Goal: Information Seeking & Learning: Learn about a topic

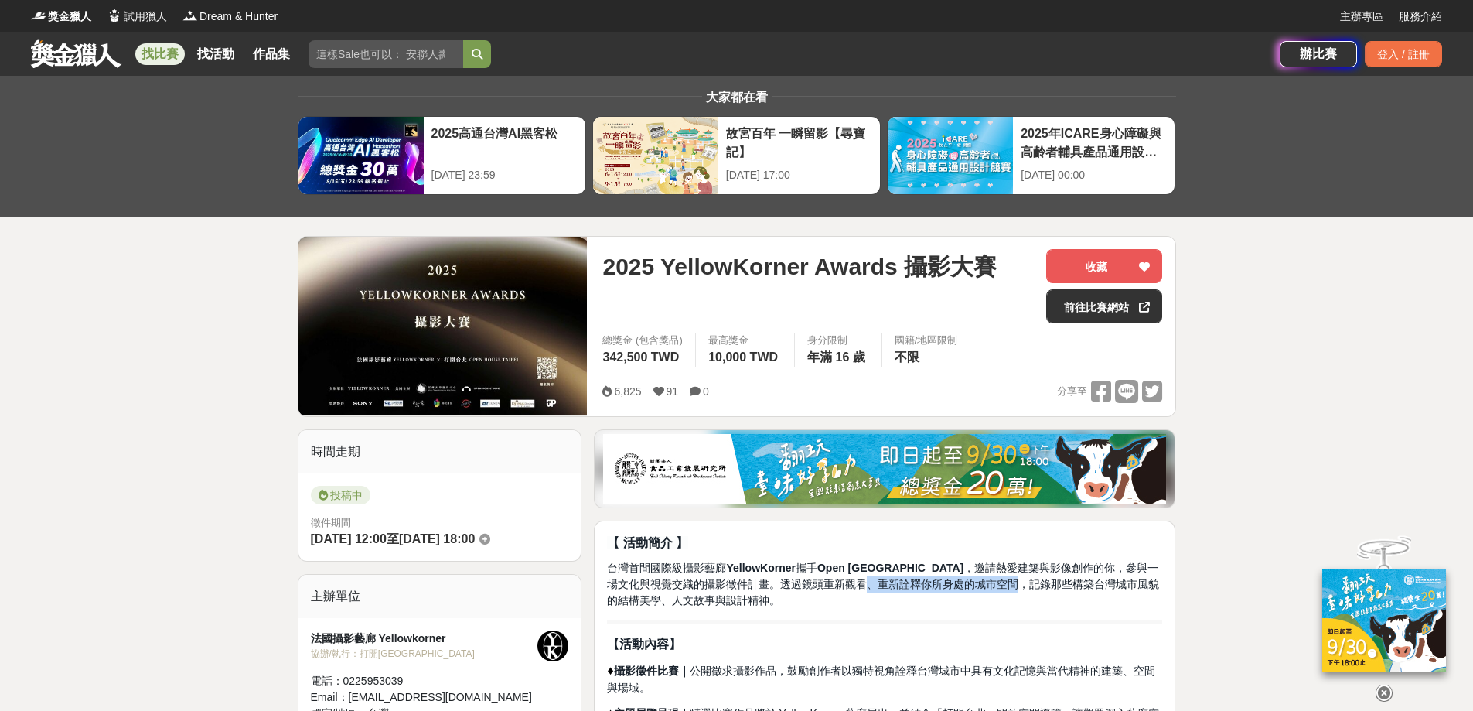
drag, startPoint x: 839, startPoint y: 585, endPoint x: 990, endPoint y: 576, distance: 151.0
click at [990, 576] on span "台灣首間國際級攝影藝廊 YellowKorner 攜手 Open House Taipei ，邀請熱愛建築與影像創作的你，參與一場文化與視覺交織的攝影徵件計畫…" at bounding box center [883, 583] width 552 height 45
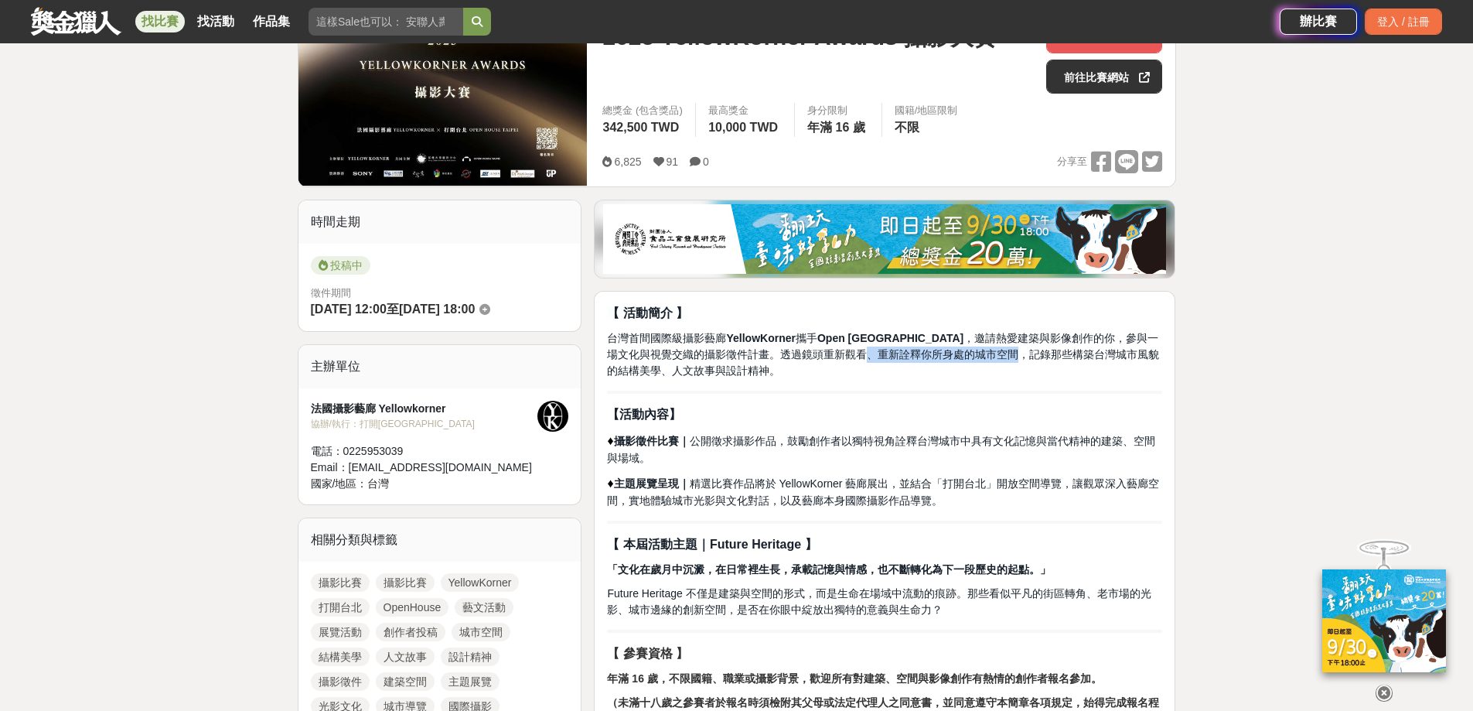
scroll to position [232, 0]
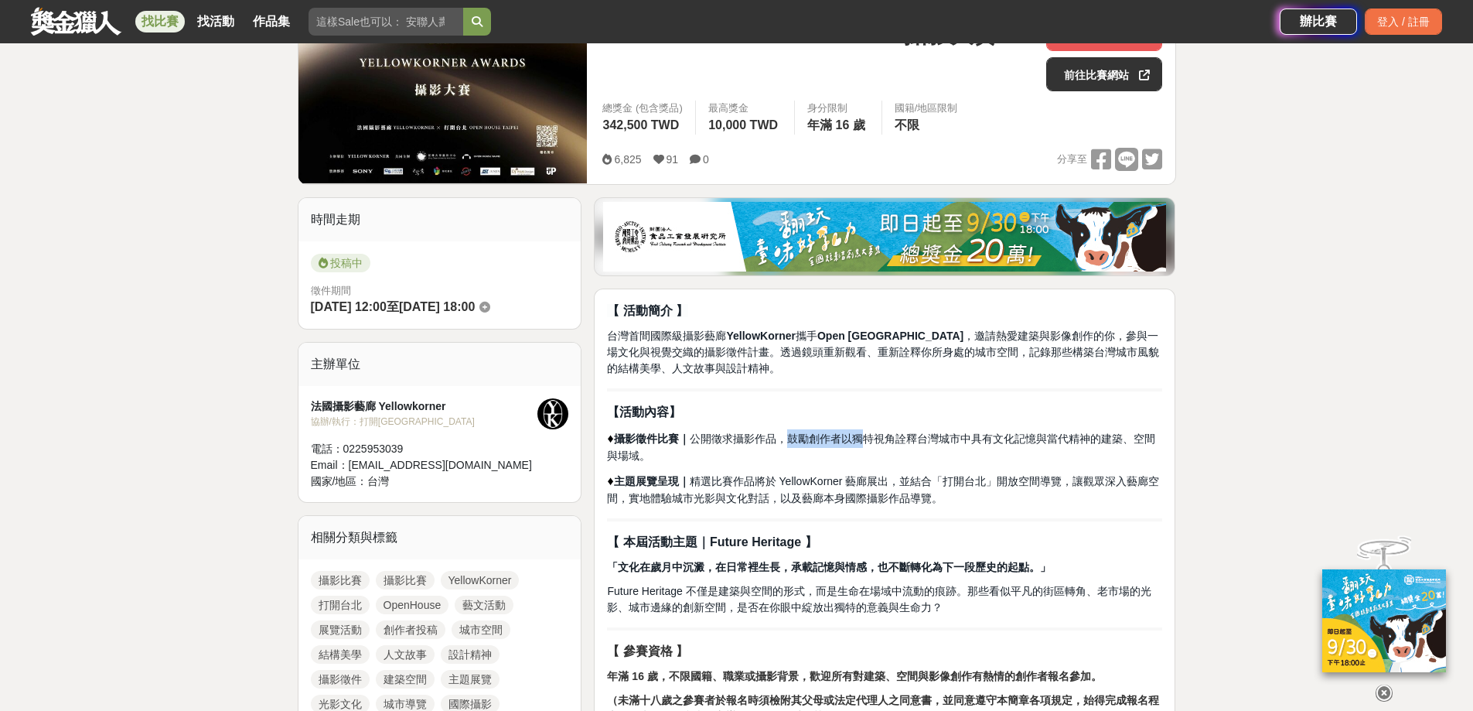
drag, startPoint x: 810, startPoint y: 435, endPoint x: 868, endPoint y: 433, distance: 58.0
click at [868, 433] on span "攝影徵件比賽｜ 公開徵求攝影作品，鼓勵創作者以獨特視角詮釋台灣城市中具有文化記憶與當代精神的建築、空間與場域。" at bounding box center [880, 446] width 547 height 29
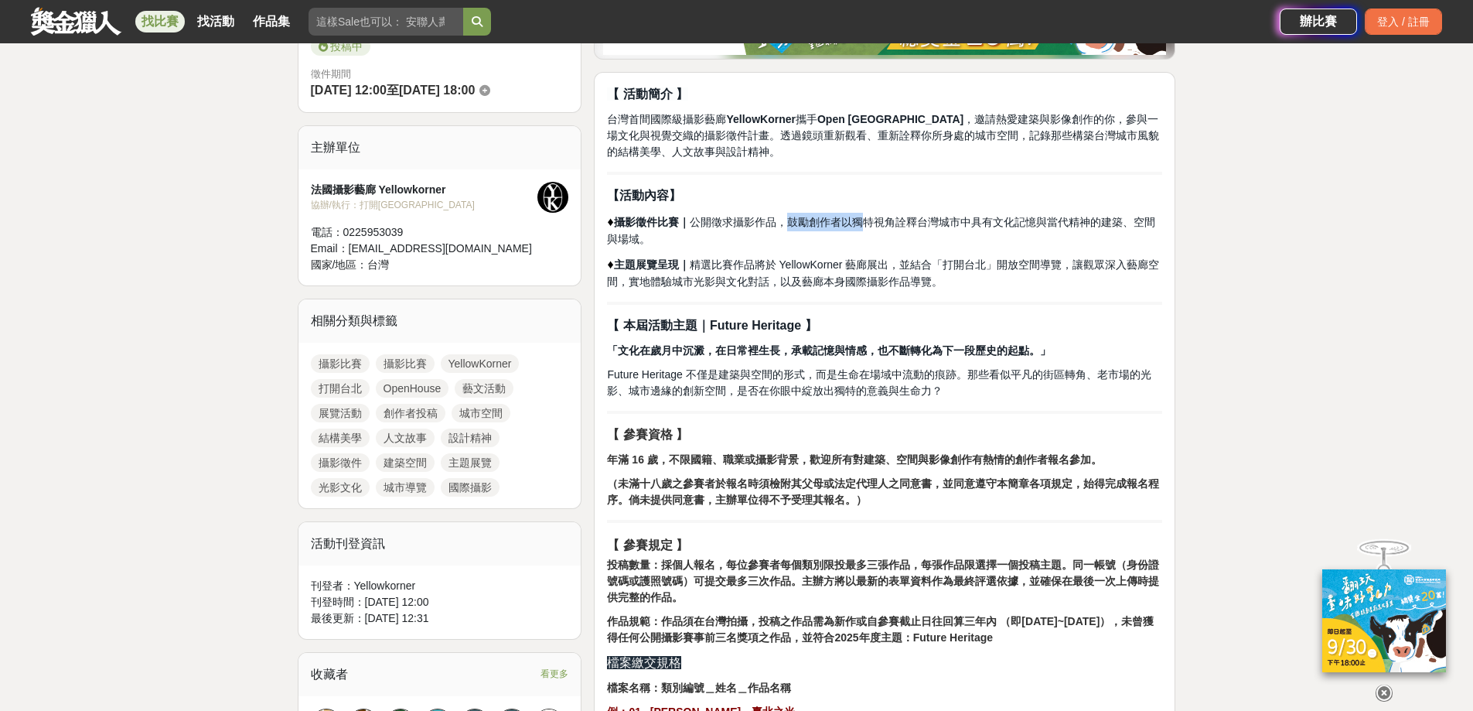
scroll to position [541, 0]
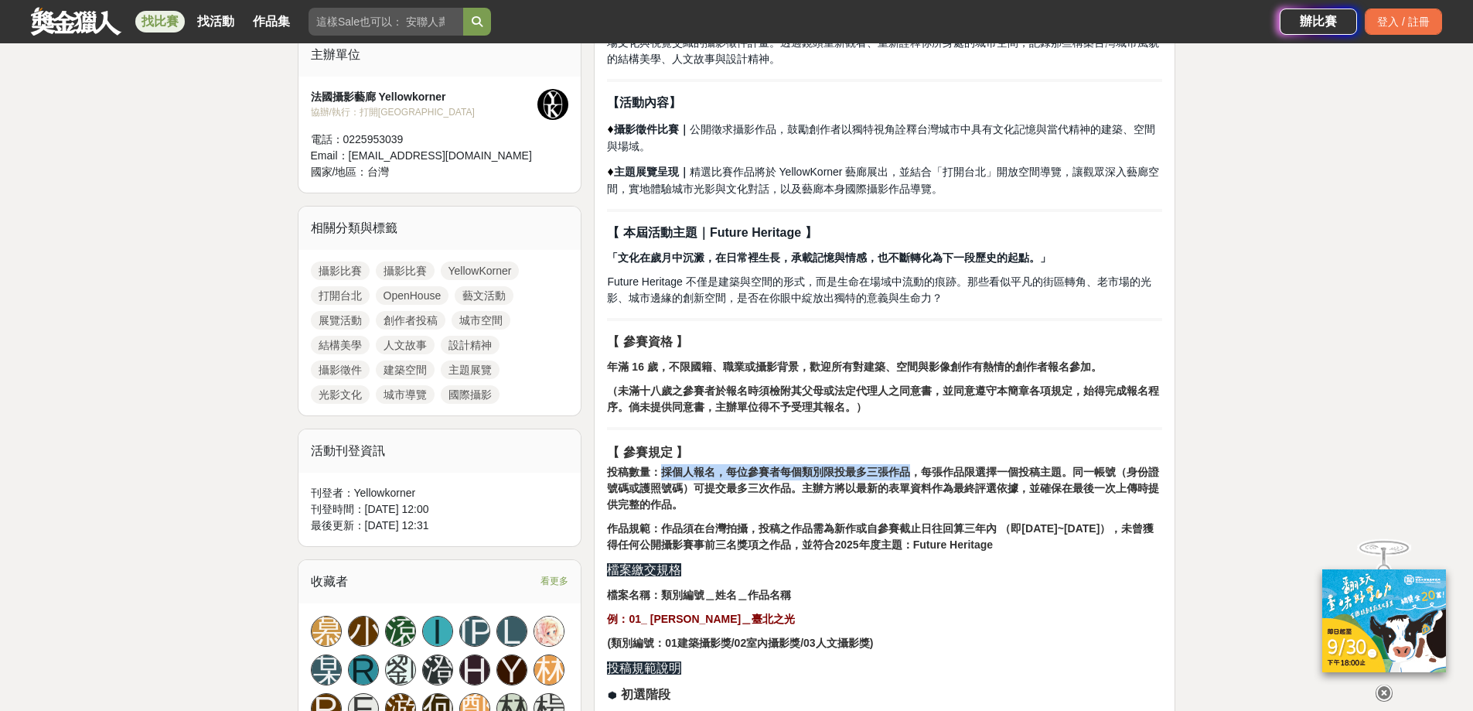
drag, startPoint x: 660, startPoint y: 471, endPoint x: 915, endPoint y: 459, distance: 255.5
click at [914, 471] on strong "投稿數量：採個人報名，每位參賽者每個類別限投最多三張作品，每張作品限選擇一個投稿主題。同一帳號（身份證號碼或護照號碼）可提交最多三次作品。主辦方將以最新的表單…" at bounding box center [883, 488] width 552 height 45
click at [1063, 470] on strong "投稿數量：採個人報名，每位參賽者每個類別限投最多三張作品，每張作品限選擇一個投稿主題。同一帳號（身份證號碼或護照號碼）可提交最多三次作品。主辦方將以最新的表單…" at bounding box center [883, 488] width 552 height 45
click at [986, 469] on strong "投稿數量：採個人報名，每位參賽者每個類別限投最多三張作品，每張作品限選擇一個投稿主題。同一帳號（身份證號碼或護照號碼）可提交最多三次作品。主辦方將以最新的表單…" at bounding box center [883, 488] width 552 height 45
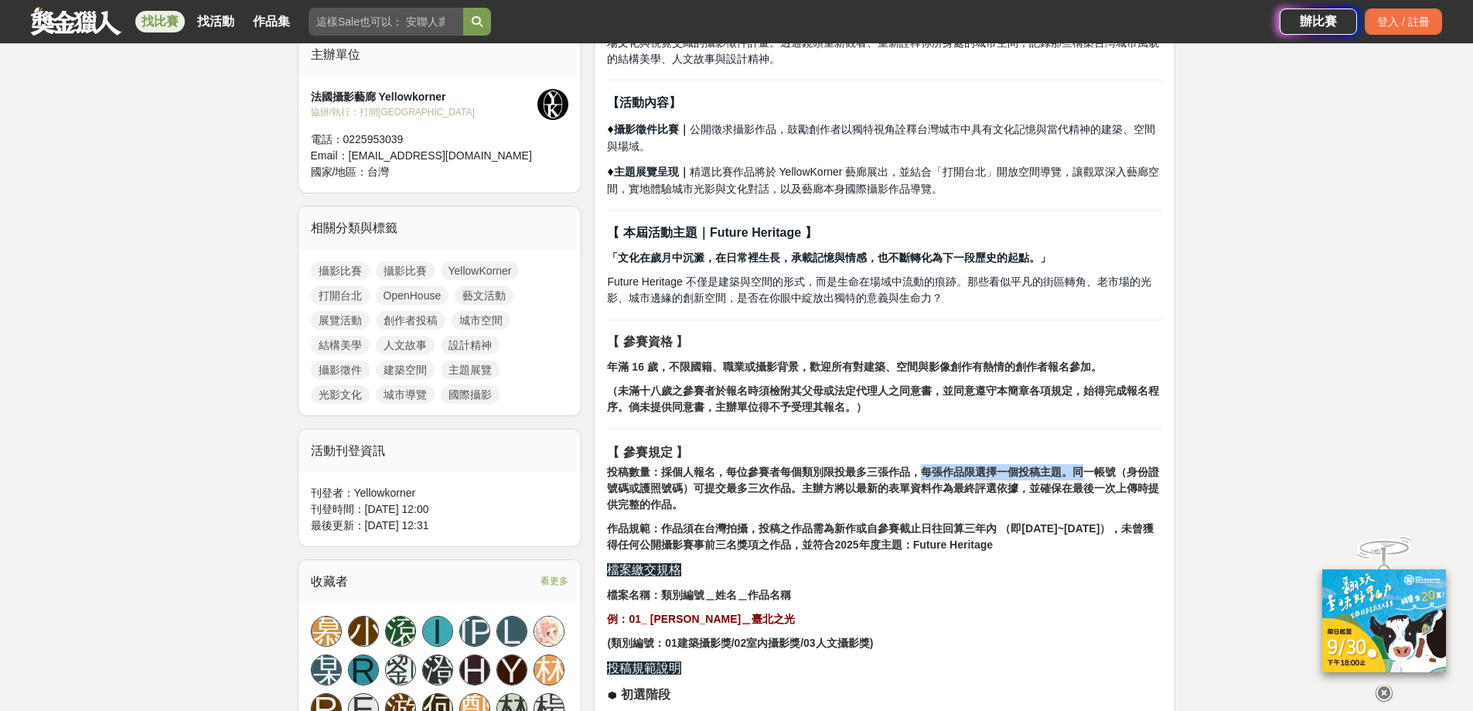
drag, startPoint x: 918, startPoint y: 469, endPoint x: 1080, endPoint y: 476, distance: 162.6
click at [1080, 476] on strong "投稿數量：採個人報名，每位參賽者每個類別限投最多三張作品，每張作品限選擇一個投稿主題。同一帳號（身份證號碼或護照號碼）可提交最多三次作品。主辦方將以最新的表單…" at bounding box center [883, 488] width 552 height 45
drag, startPoint x: 682, startPoint y: 640, endPoint x: 750, endPoint y: 642, distance: 68.1
click at [750, 642] on strong "(類別編號：01建築攝影獎/02室內攝影獎/03人文攝影獎)" at bounding box center [740, 642] width 266 height 12
click at [805, 640] on strong "(類別編號：01建築攝影獎/02室內攝影獎/03人文攝影獎)" at bounding box center [740, 642] width 266 height 12
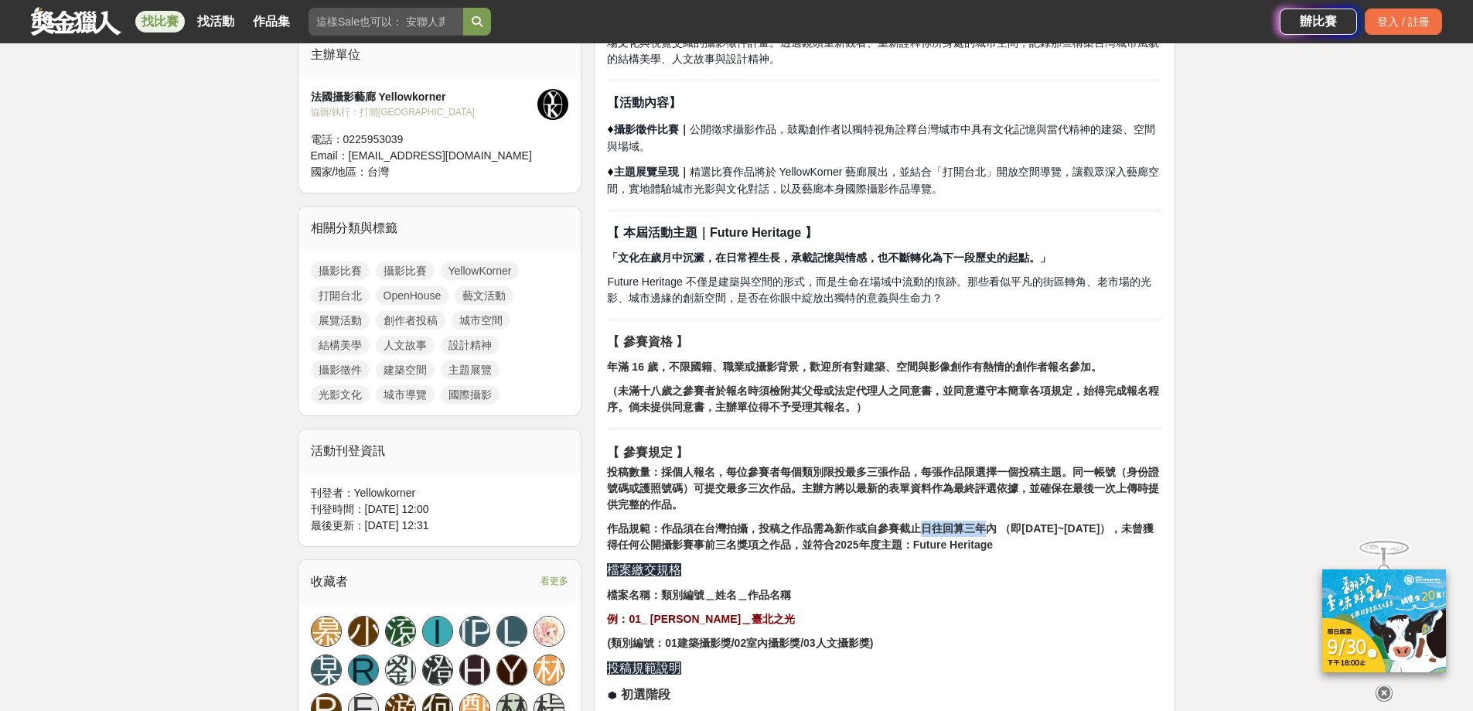
drag, startPoint x: 924, startPoint y: 521, endPoint x: 986, endPoint y: 530, distance: 62.4
click at [986, 530] on strong "作品規範：作品須在台灣拍攝，投稿之作品需為新作或自參賽截止日往回算三年內 （即2022/8/31~2025/8/31），未曾獲得任何公開攝影賽事前三名獎項之作…" at bounding box center [880, 536] width 547 height 29
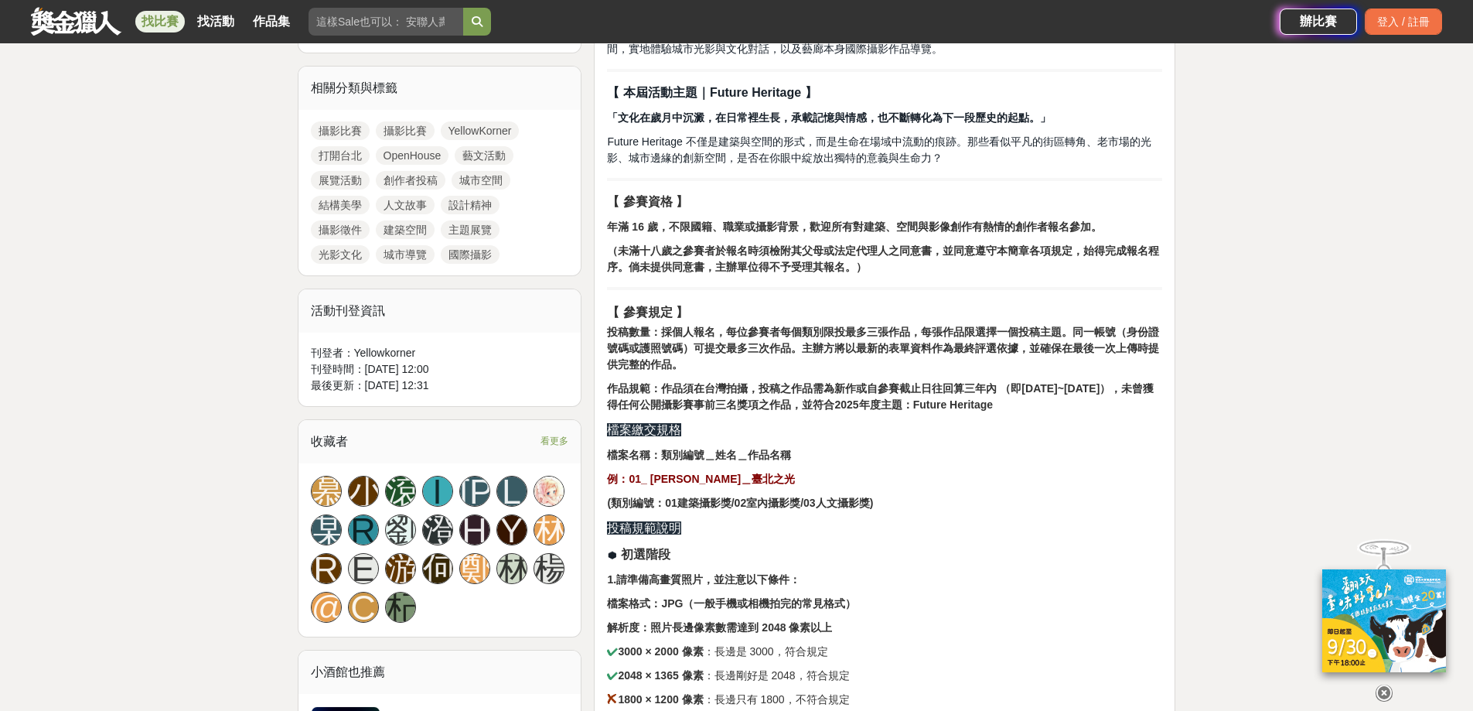
scroll to position [928, 0]
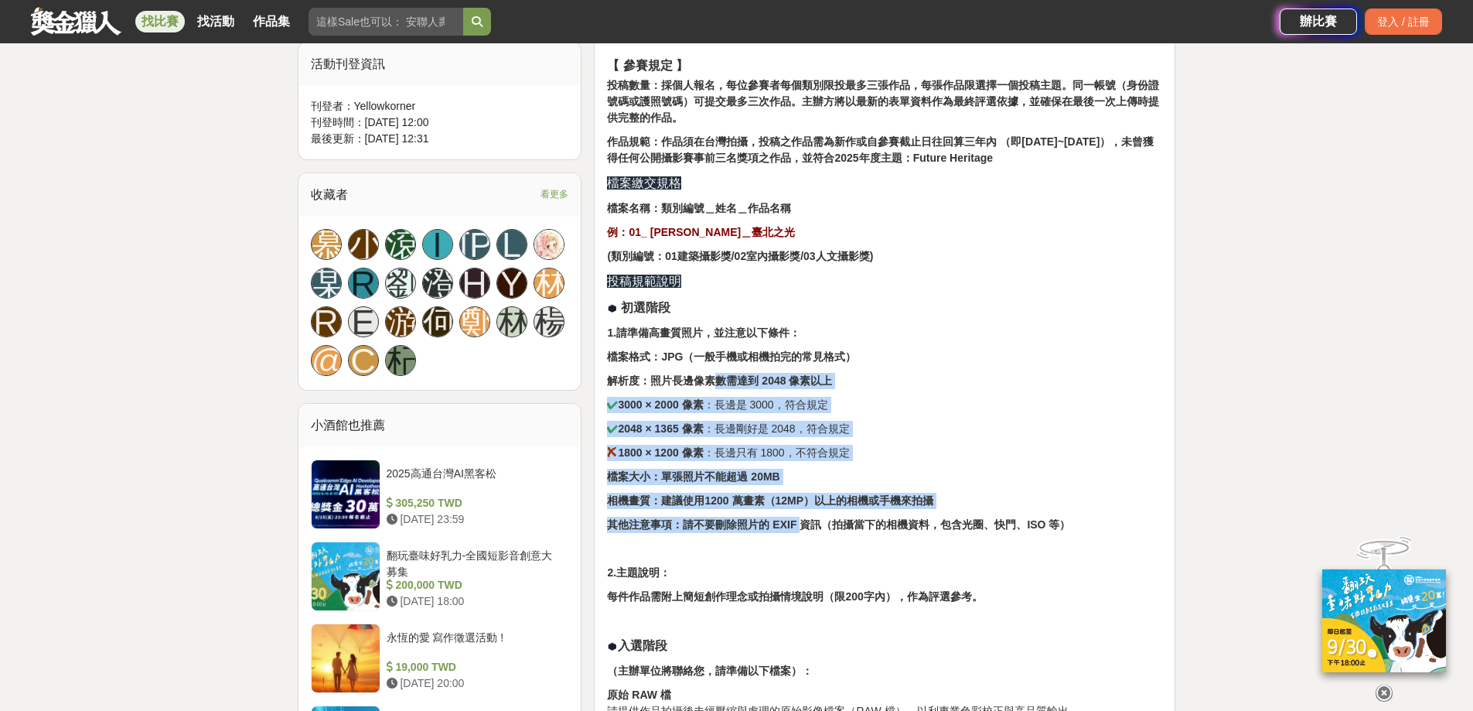
drag, startPoint x: 675, startPoint y: 381, endPoint x: 786, endPoint y: 520, distance: 177.2
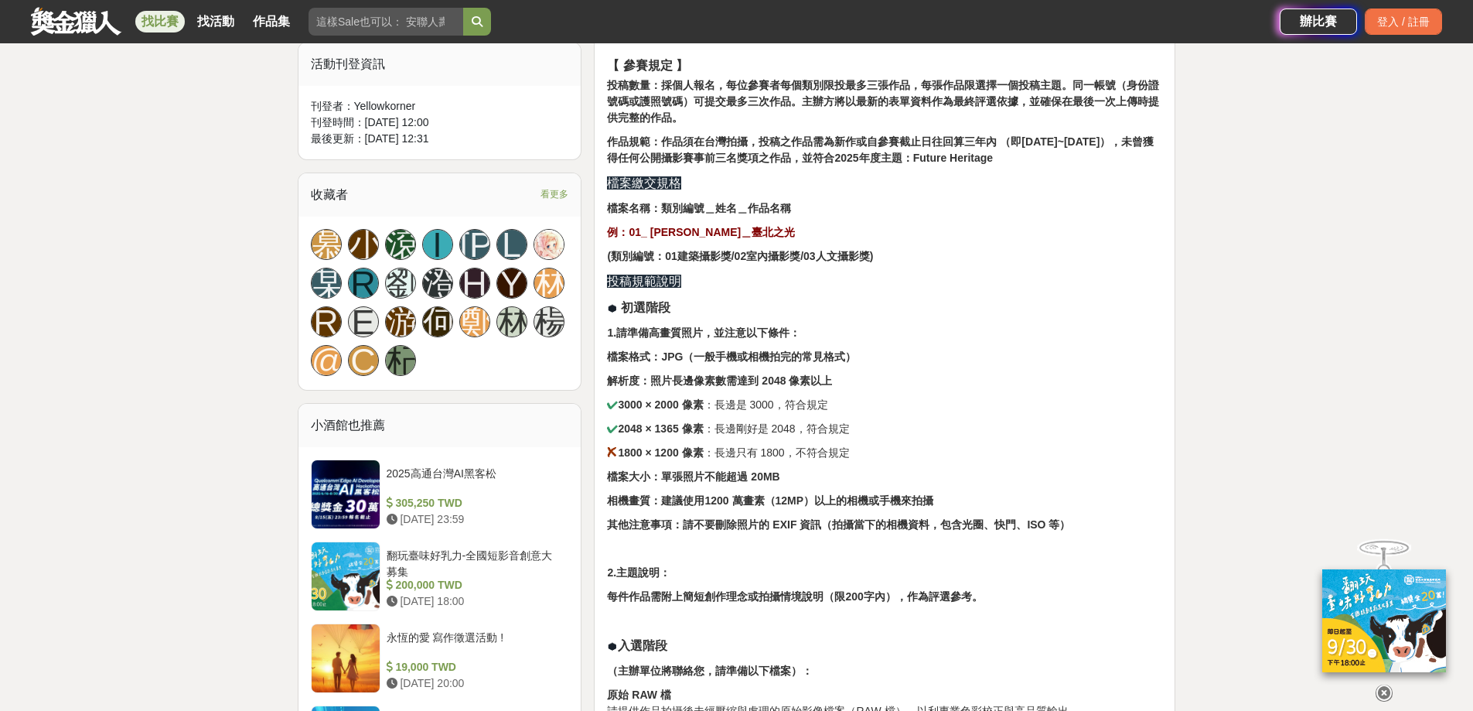
drag, startPoint x: 677, startPoint y: 469, endPoint x: 771, endPoint y: 477, distance: 94.0
click at [771, 477] on strong "檔案大小：單張照片不能超過 20MB" at bounding box center [693, 476] width 172 height 12
click at [1057, 525] on strong "其他注意事項：請不要刪除照片的 EXIF 資訊（拍攝當下的相機資料，包含光圈、快門、ISO 等）" at bounding box center [838, 524] width 463 height 12
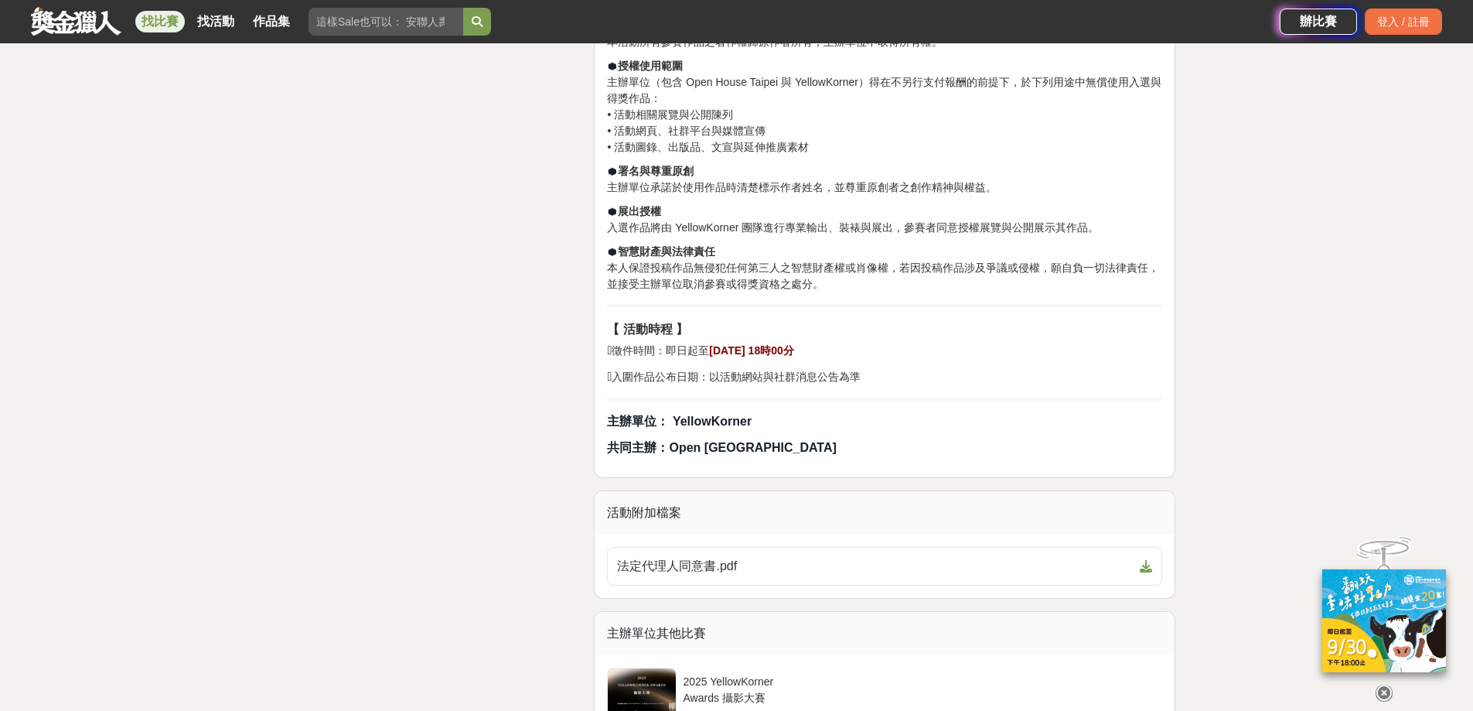
scroll to position [2784, 0]
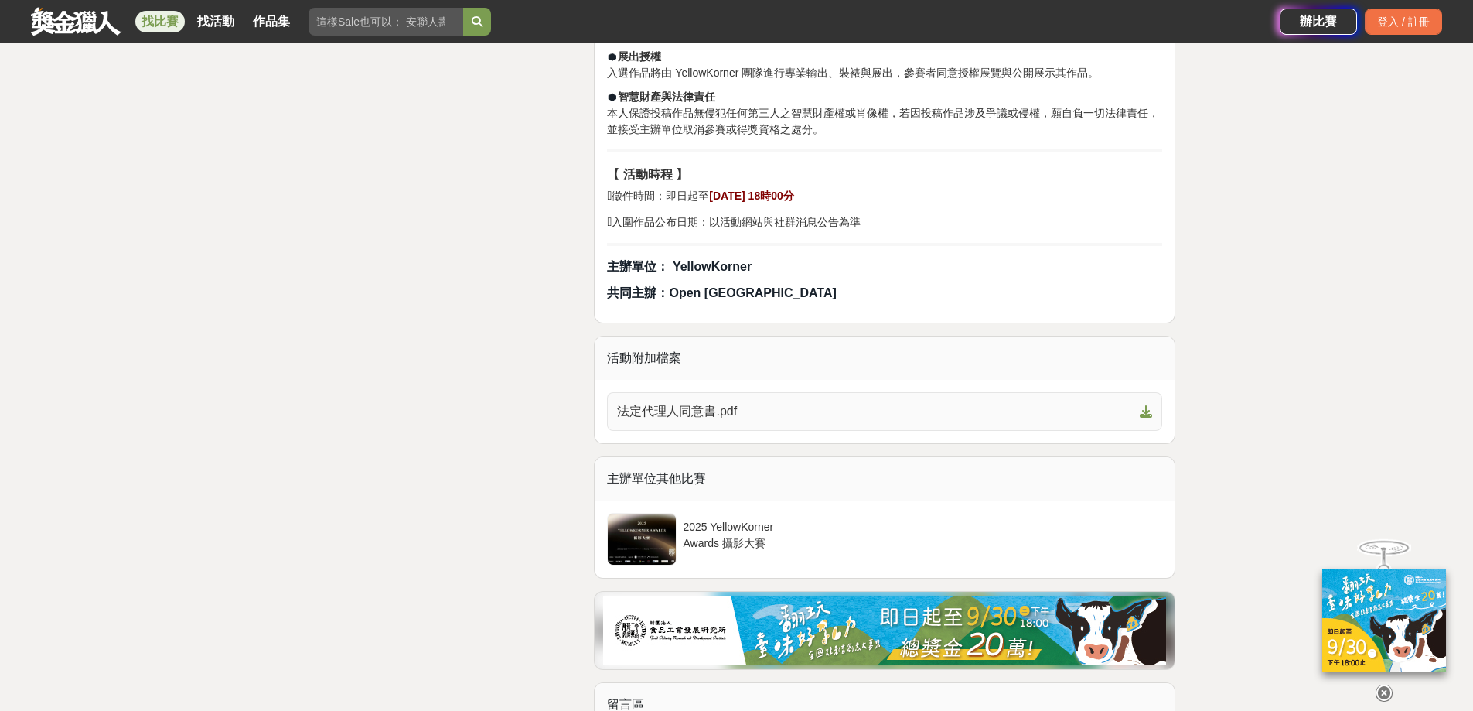
click at [1146, 406] on icon at bounding box center [1146, 411] width 12 height 12
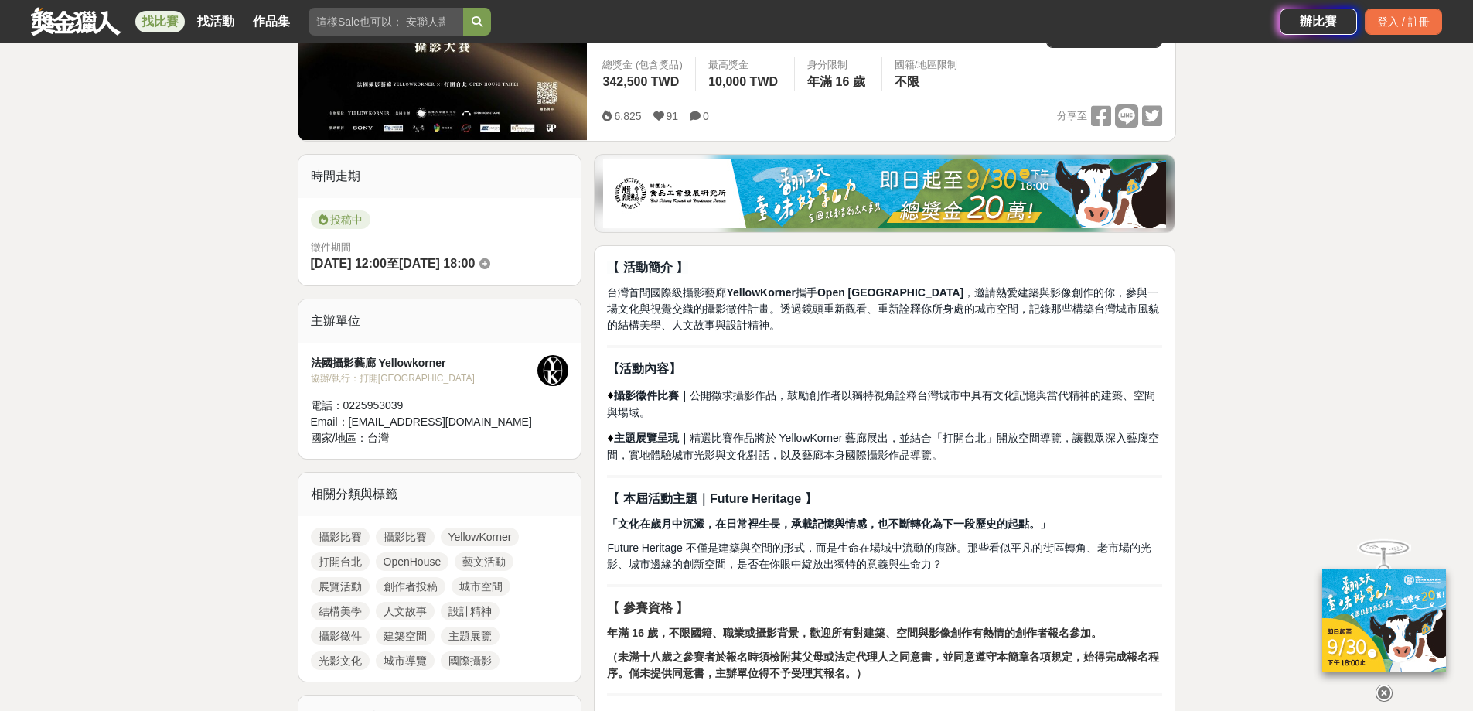
scroll to position [43, 0]
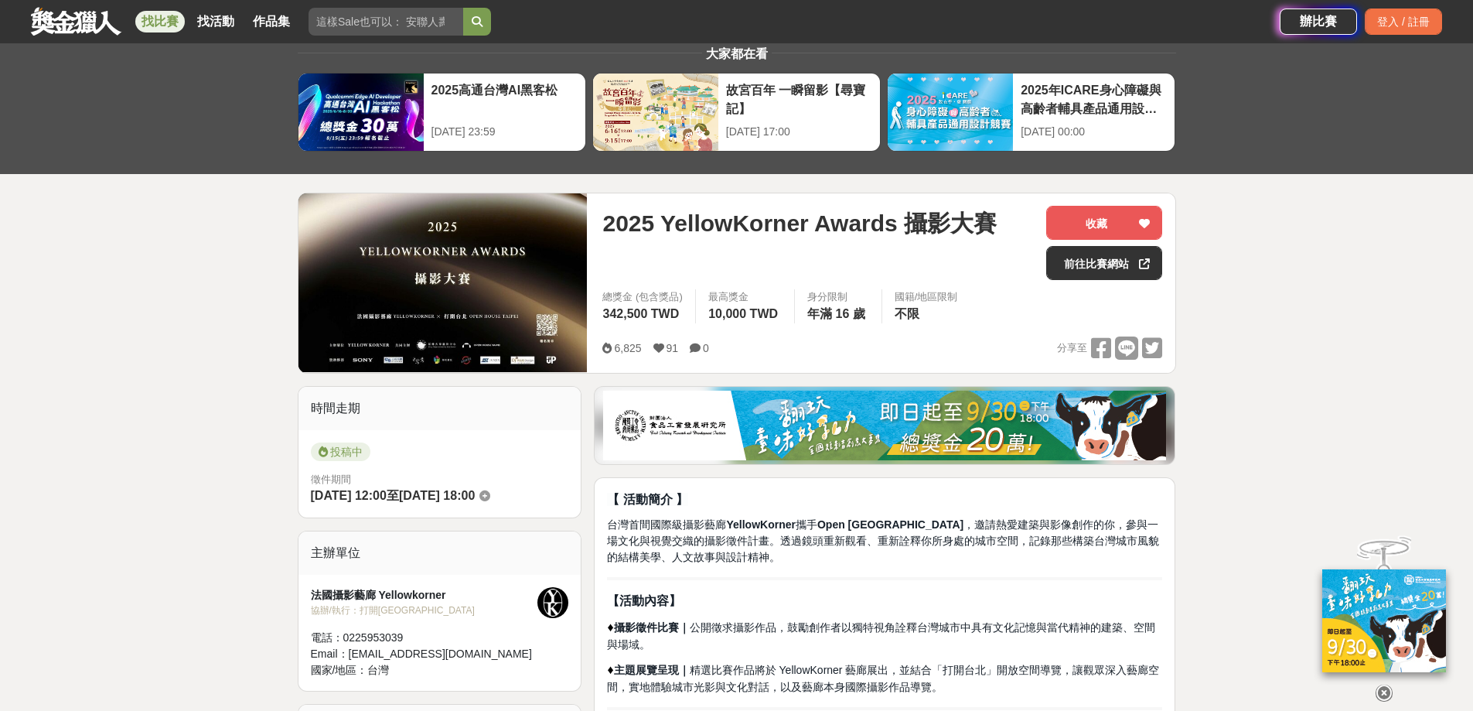
click at [1104, 275] on link "前往比賽網站" at bounding box center [1104, 263] width 116 height 34
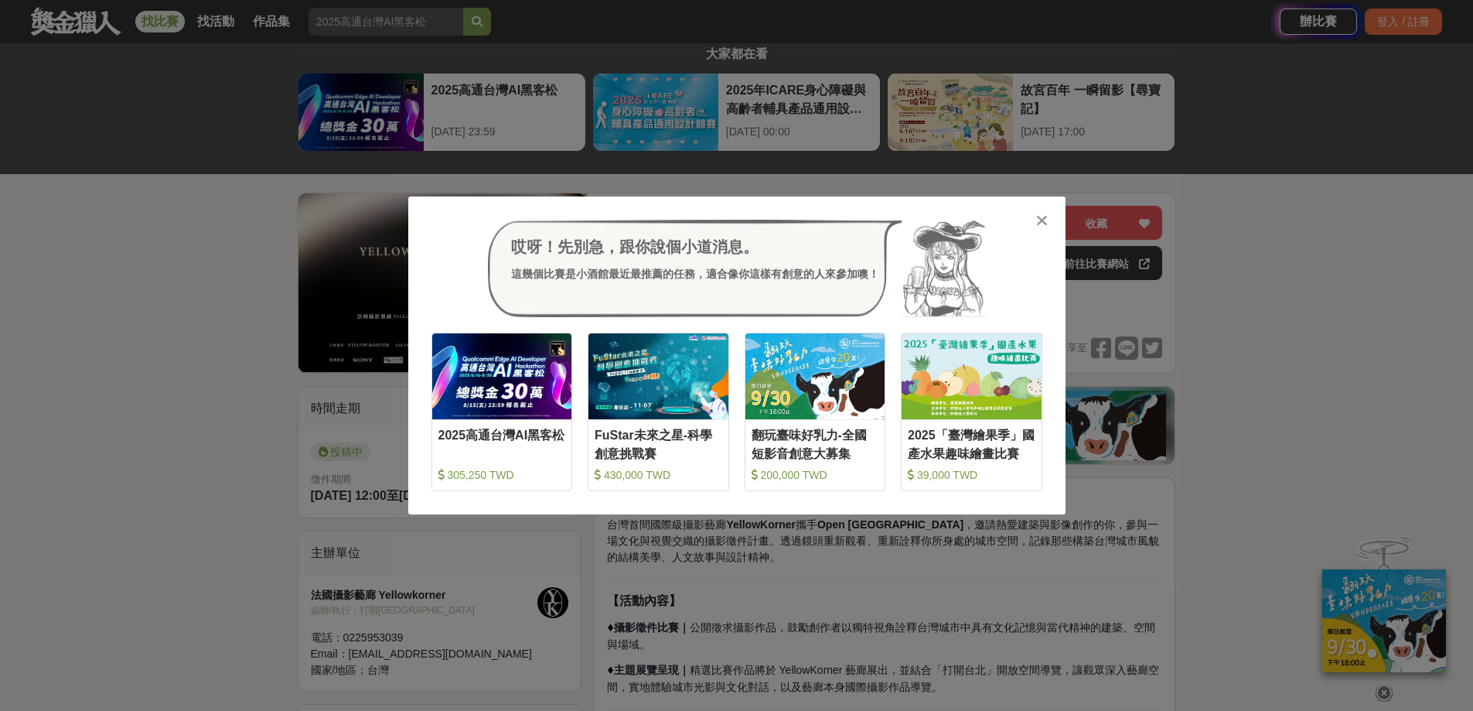
click at [1046, 213] on icon at bounding box center [1042, 220] width 12 height 15
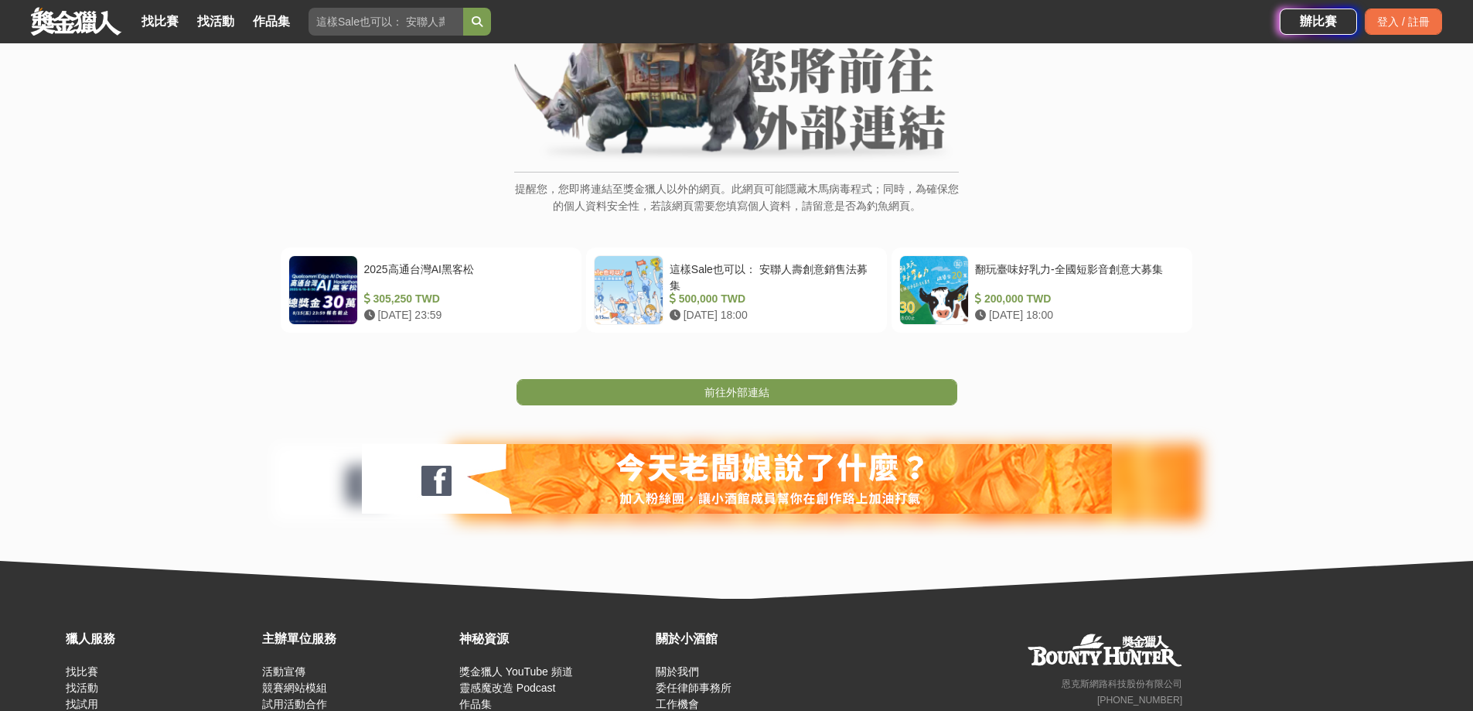
scroll to position [155, 0]
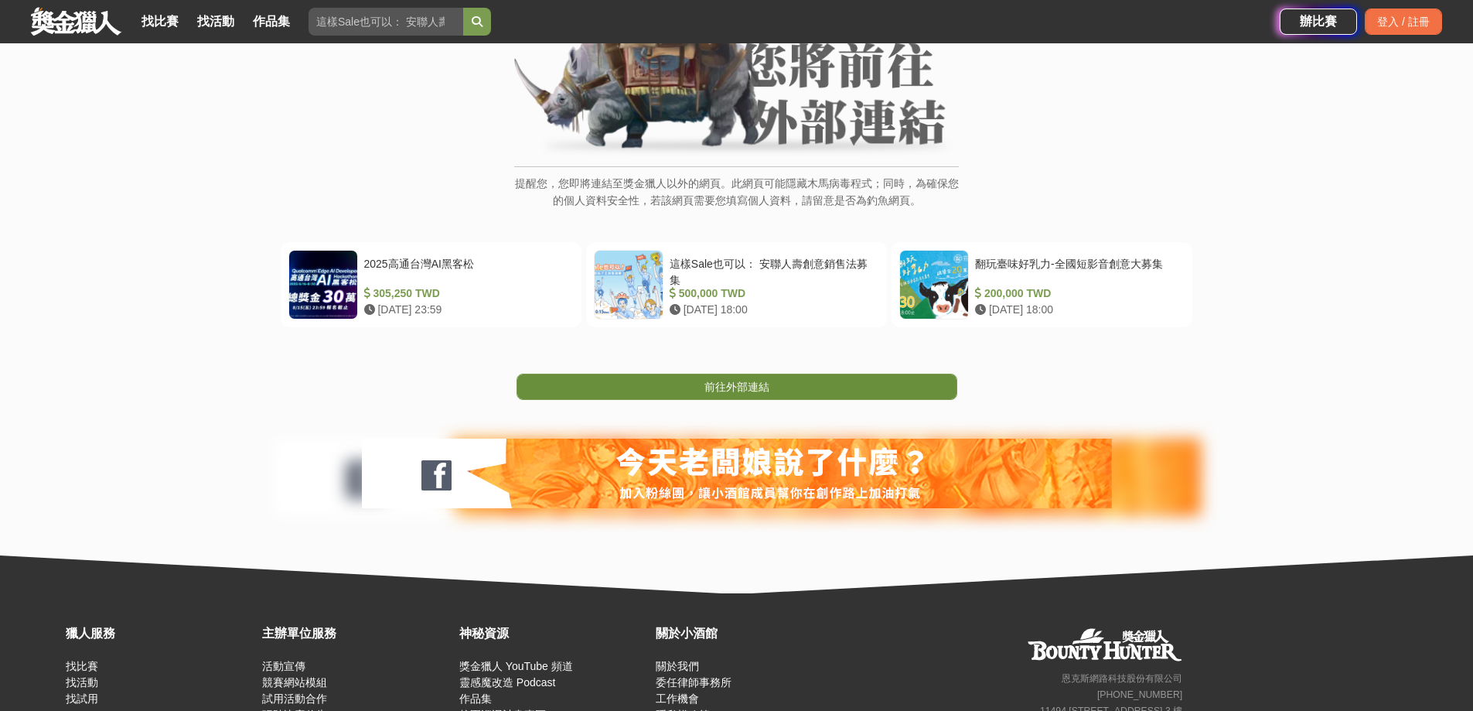
click at [684, 387] on link "前往外部連結" at bounding box center [737, 387] width 441 height 26
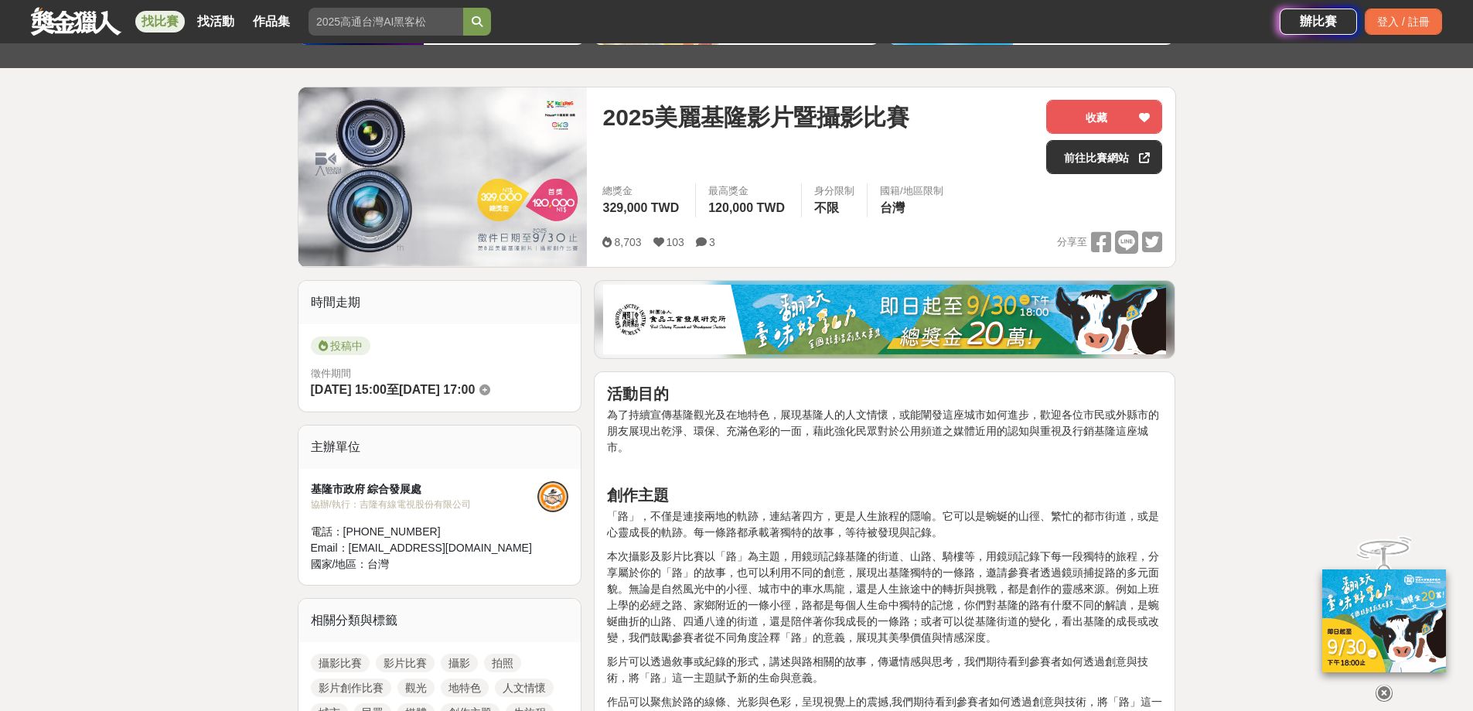
scroll to position [155, 0]
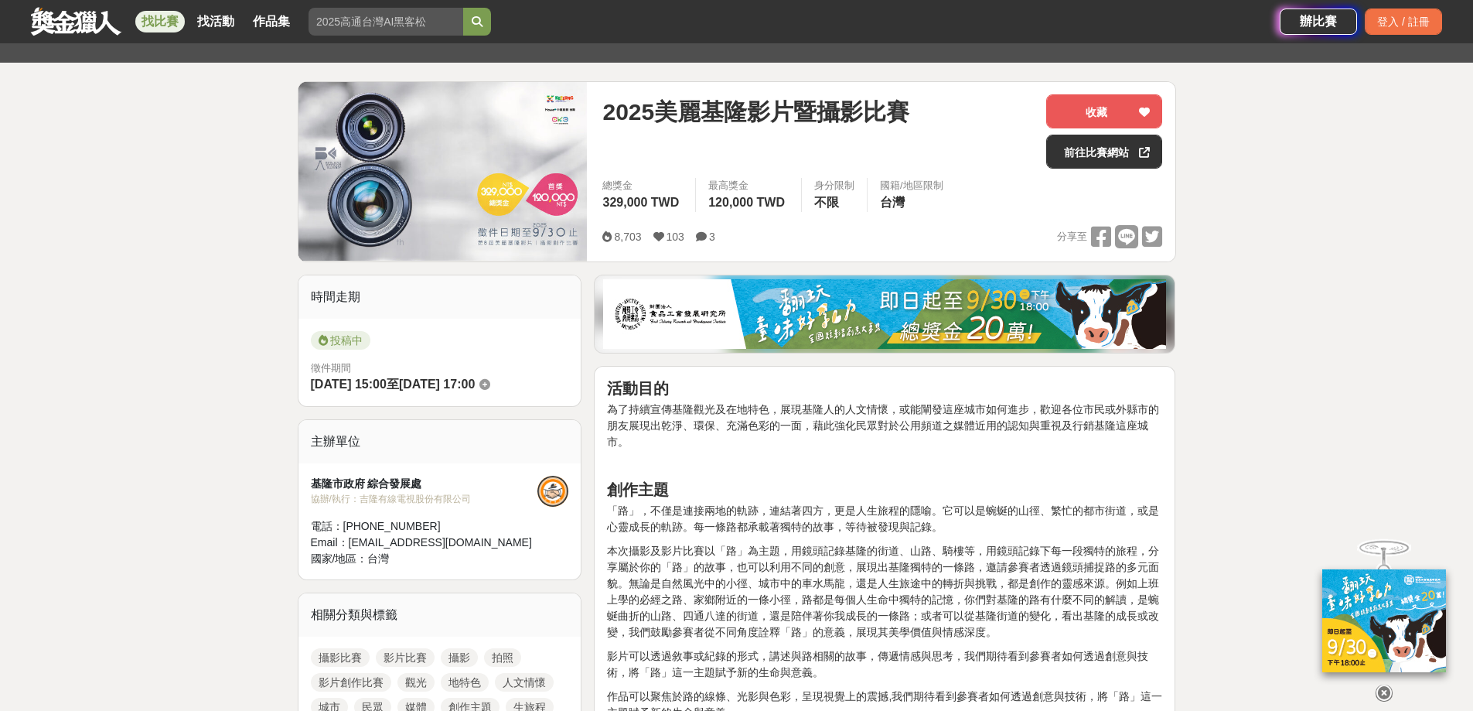
click at [1386, 688] on icon at bounding box center [1384, 692] width 17 height 17
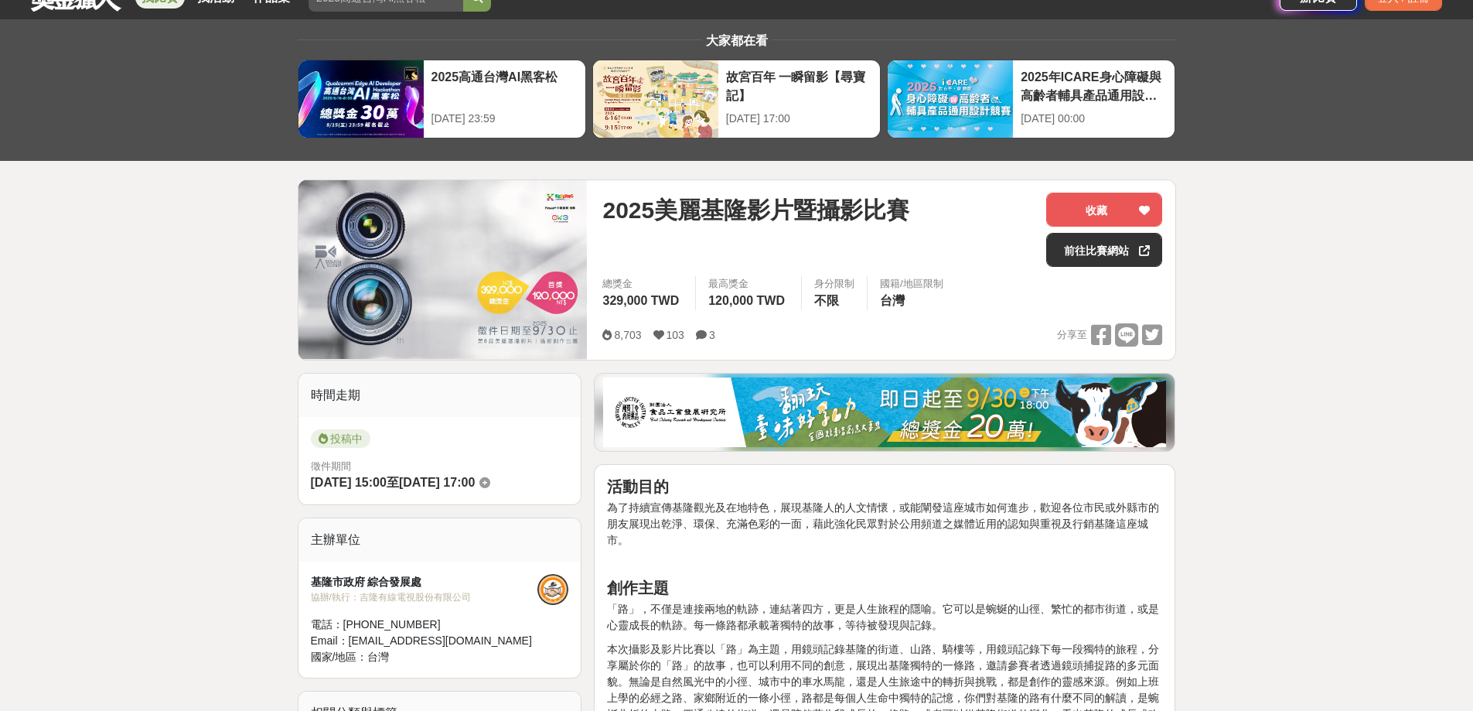
scroll to position [0, 0]
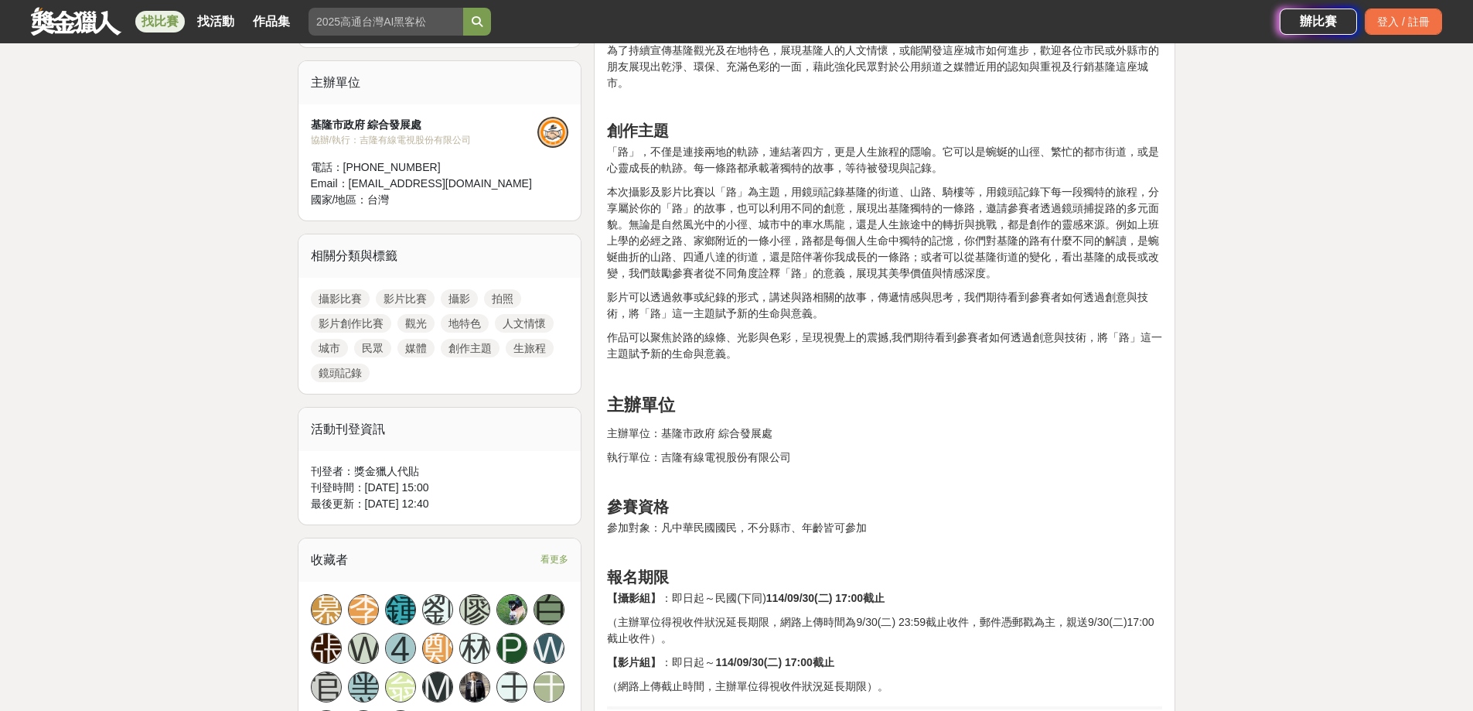
scroll to position [541, 0]
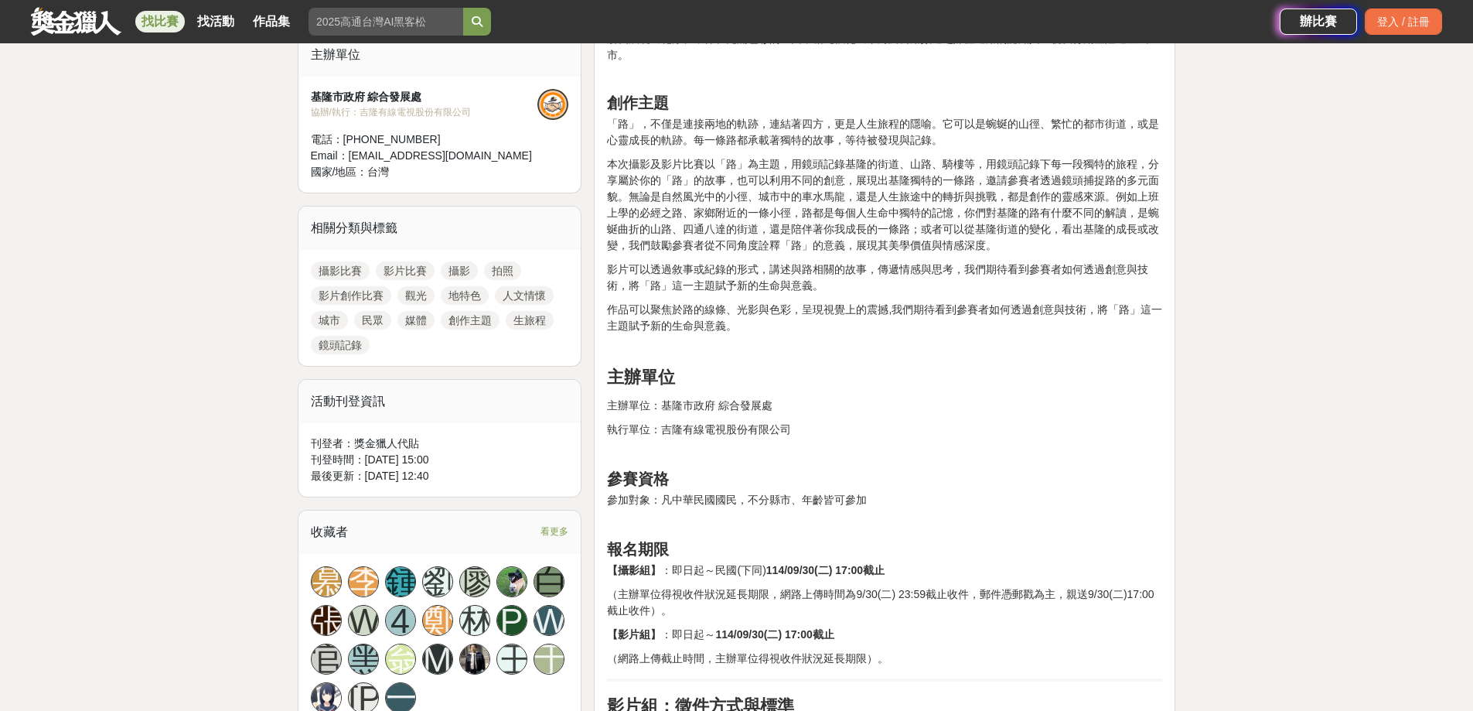
click at [891, 368] on p "主辦單位" at bounding box center [884, 377] width 555 height 26
click at [987, 397] on p "主辦單位：基隆市政府 綜合發展處" at bounding box center [884, 405] width 555 height 16
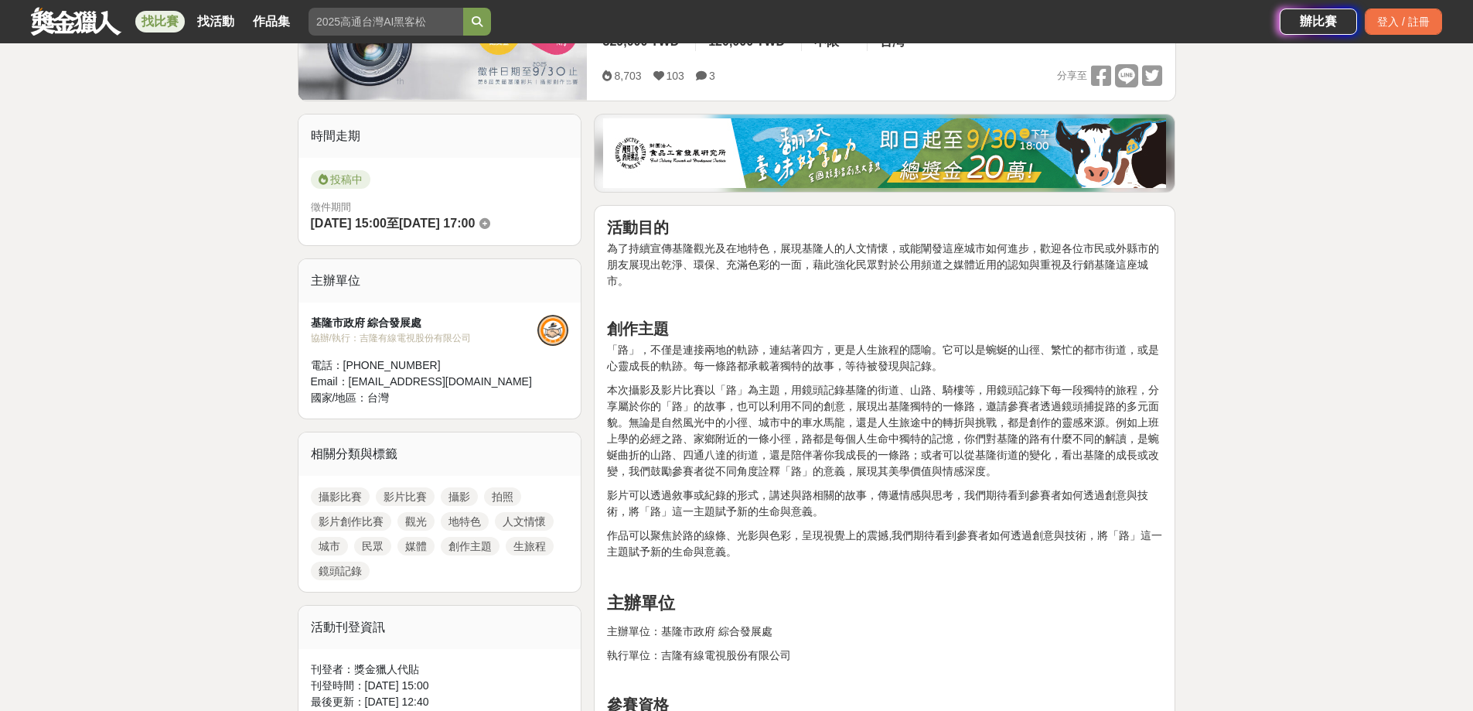
scroll to position [309, 0]
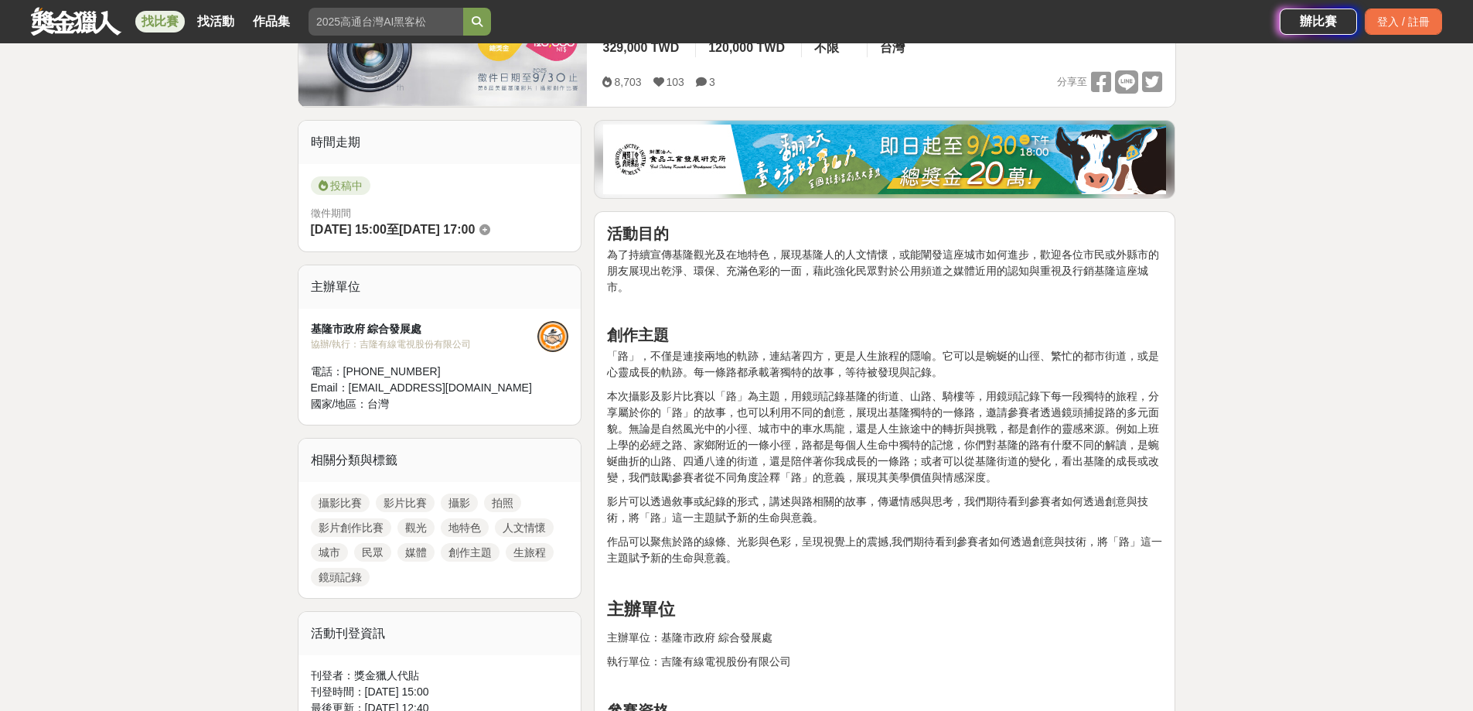
drag, startPoint x: 842, startPoint y: 396, endPoint x: 944, endPoint y: 401, distance: 102.2
click at [944, 401] on p "本次攝影及影片比賽以「路」為主題，用鏡頭記錄基隆的街道、山路、騎樓等，用鏡頭記錄下每一段獨特的旅程，分享屬於你的「路」的故事，也可以利用不同的創意，展現出基隆…" at bounding box center [884, 436] width 555 height 97
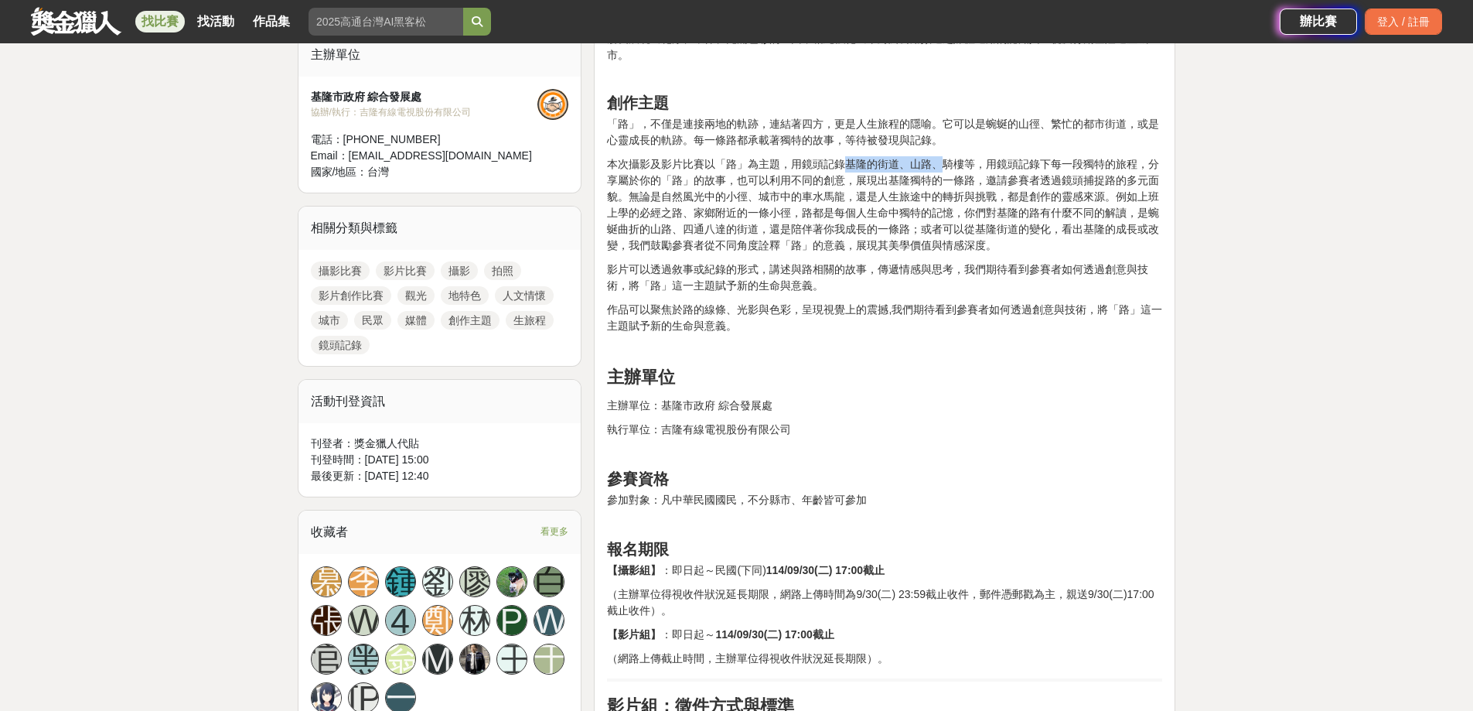
scroll to position [619, 0]
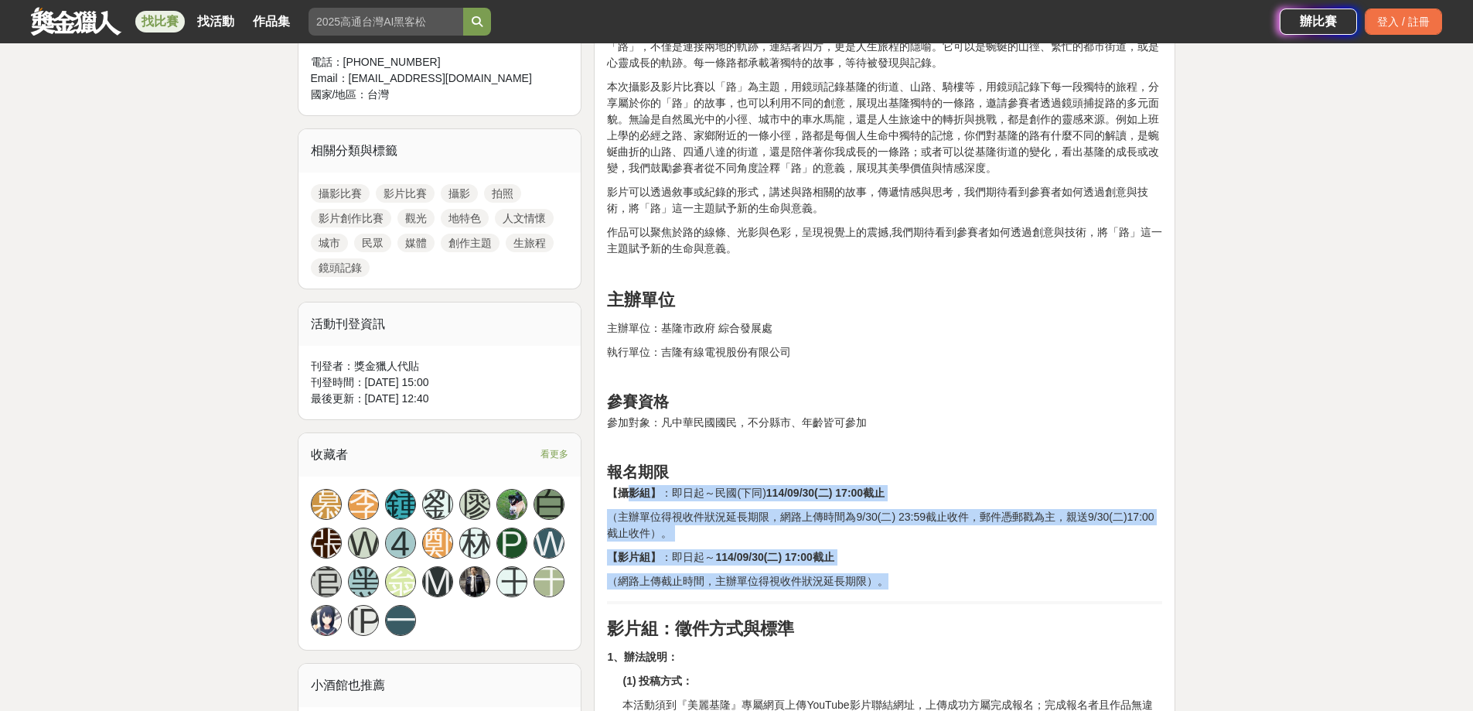
drag, startPoint x: 625, startPoint y: 488, endPoint x: 885, endPoint y: 588, distance: 278.3
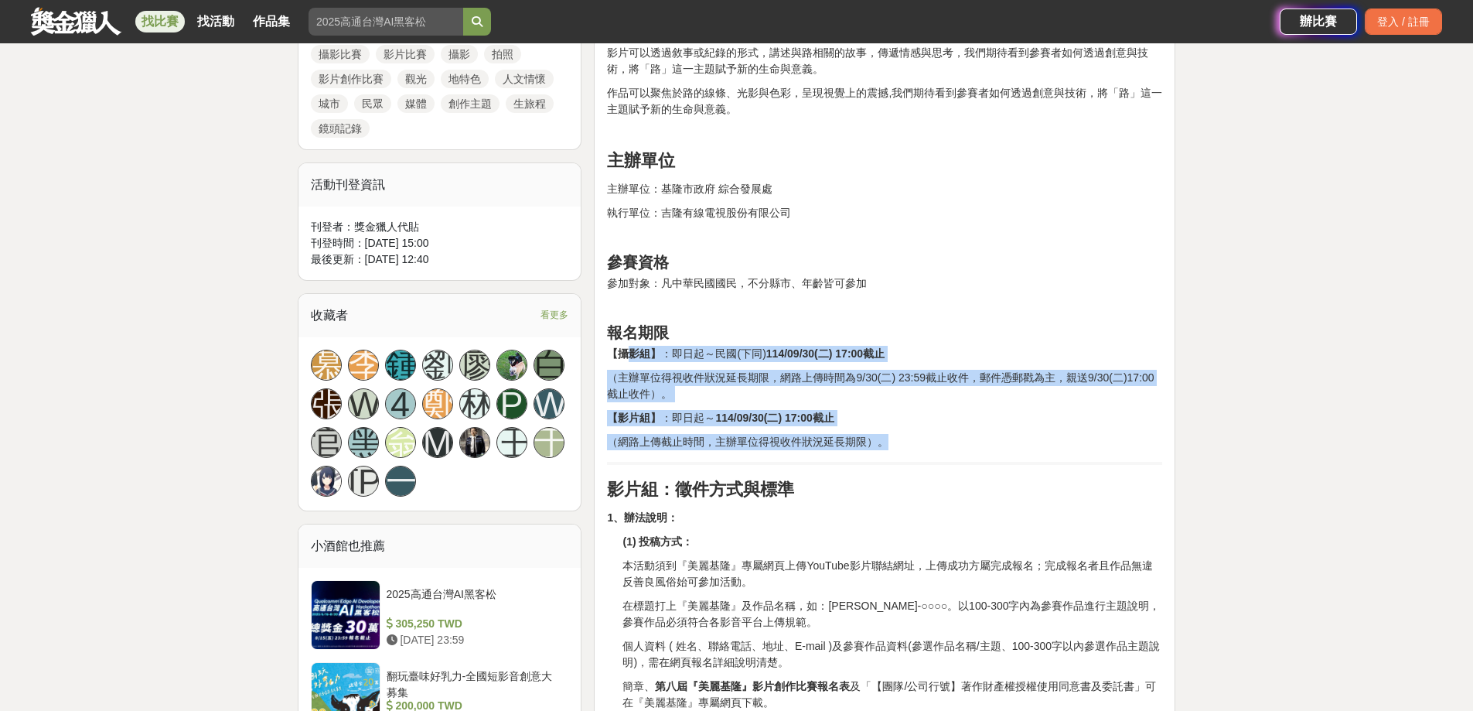
scroll to position [928, 0]
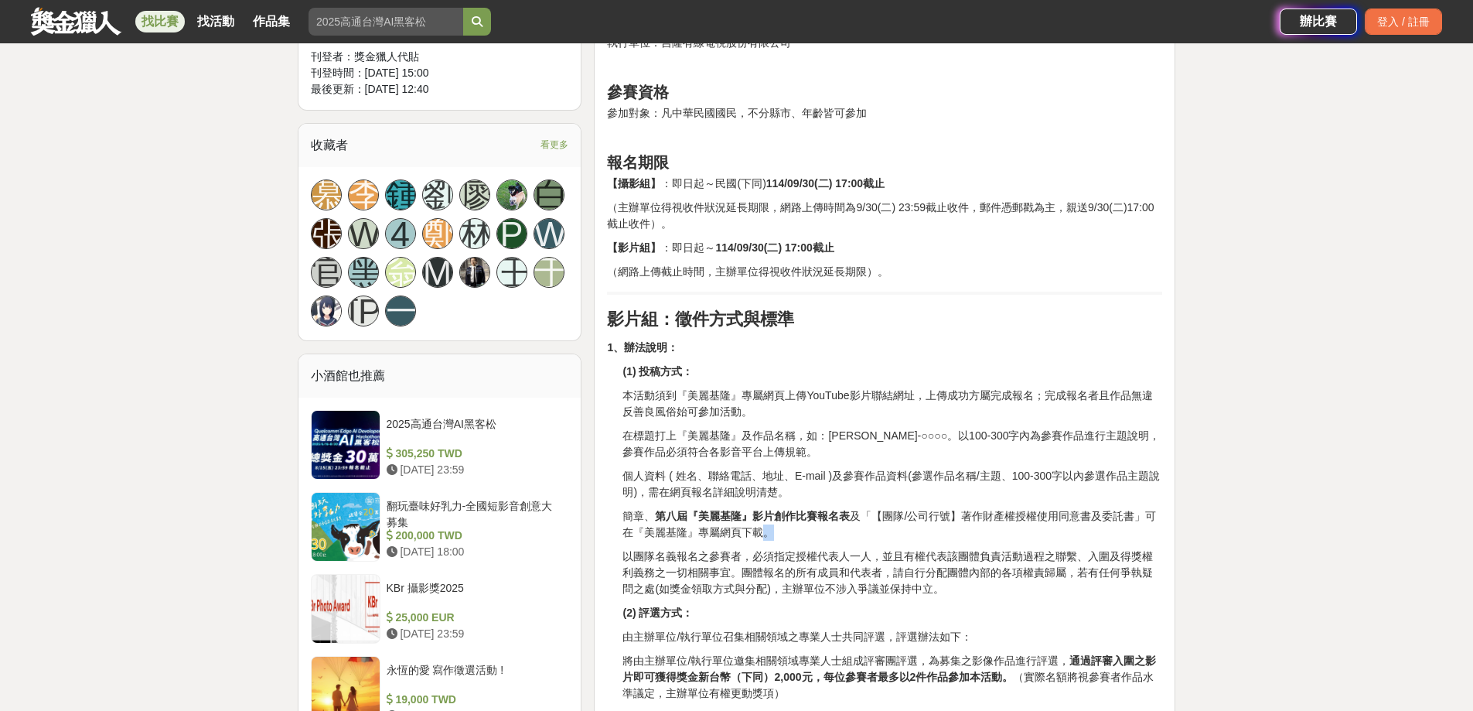
drag, startPoint x: 763, startPoint y: 526, endPoint x: 786, endPoint y: 528, distance: 23.3
click at [786, 528] on p "簡章、 第八屆『美麗基隆』影片創作比賽報名表 及「【團隊/公司行號】著作財產權授權使用同意書及委託書」可在『美麗基隆』專屬網頁下載。" at bounding box center [893, 524] width 540 height 32
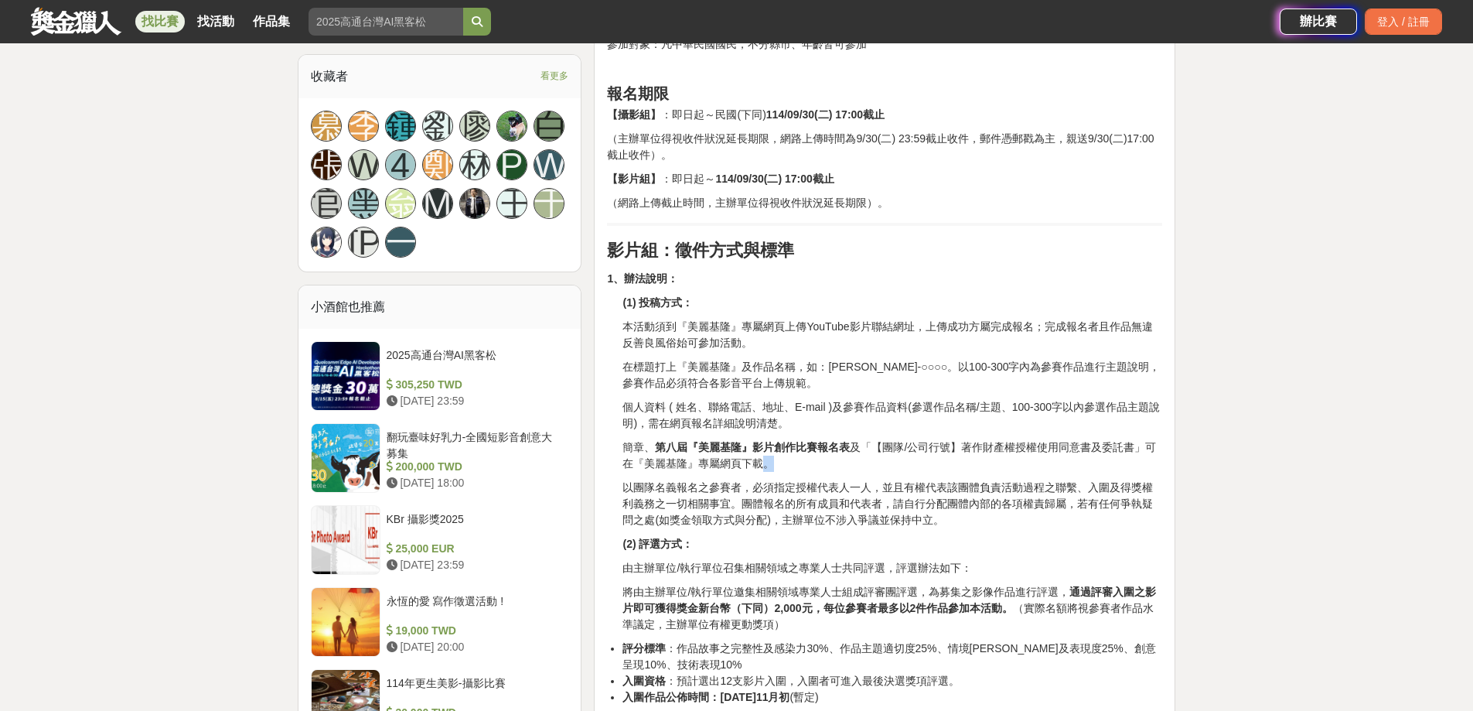
scroll to position [1083, 0]
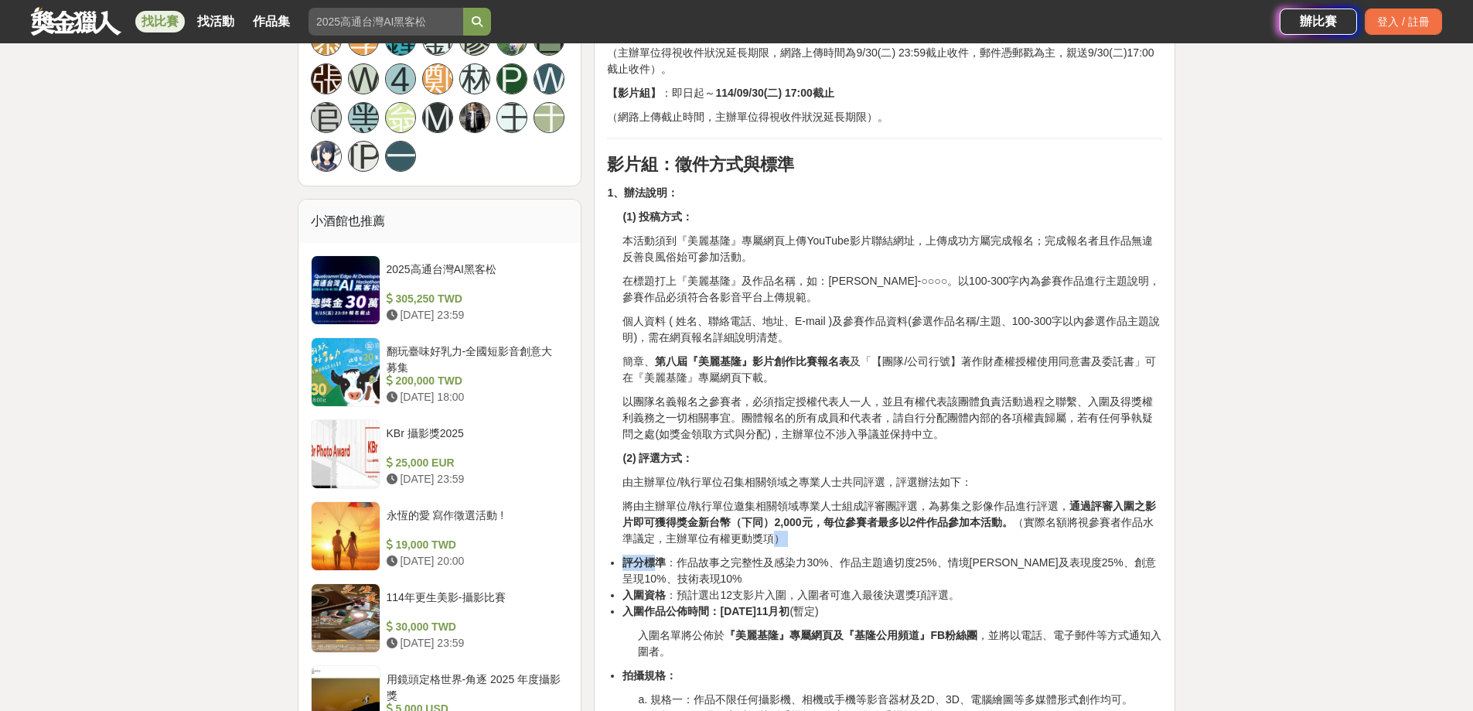
drag, startPoint x: 767, startPoint y: 540, endPoint x: 651, endPoint y: 546, distance: 116.2
click at [669, 605] on strong "入圍作品公佈時間：114年11月初" at bounding box center [706, 611] width 167 height 12
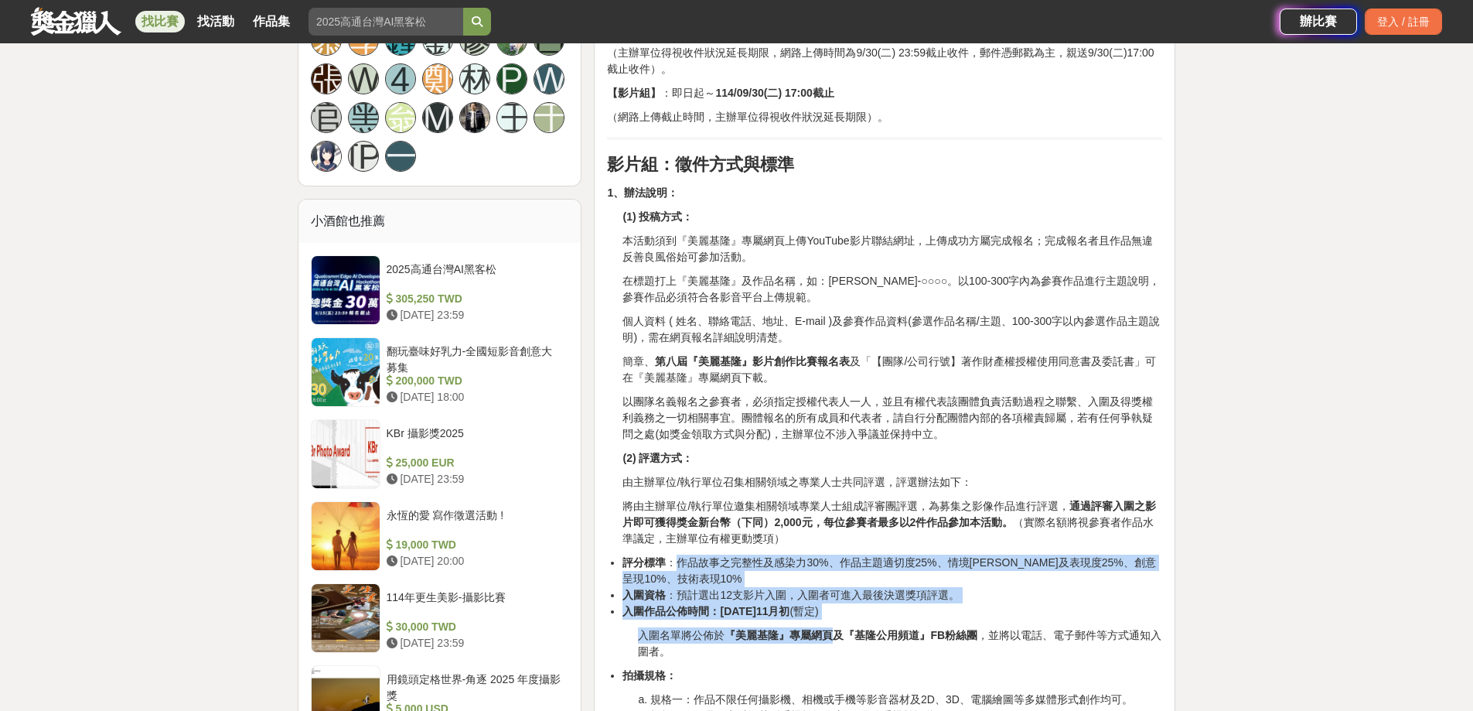
drag, startPoint x: 674, startPoint y: 565, endPoint x: 837, endPoint y: 624, distance: 173.0
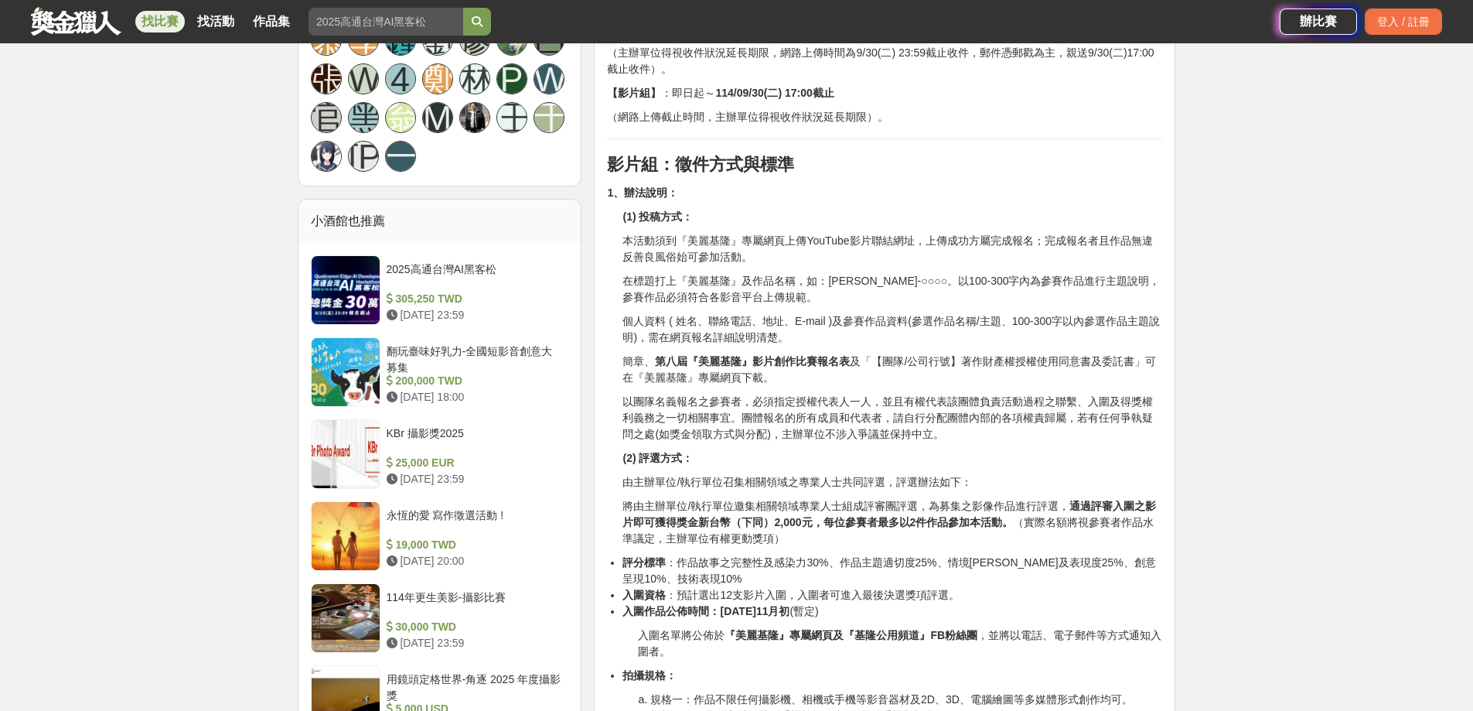
click at [943, 537] on p "將由主辦單位/執行單位邀集相關領域專業人士組成評審團評選，為募集之影像作品進行評選， 通過評審入圍之影片即可獲得獎金新台幣（下同）2,000元，每位參賽者最多…" at bounding box center [893, 522] width 540 height 49
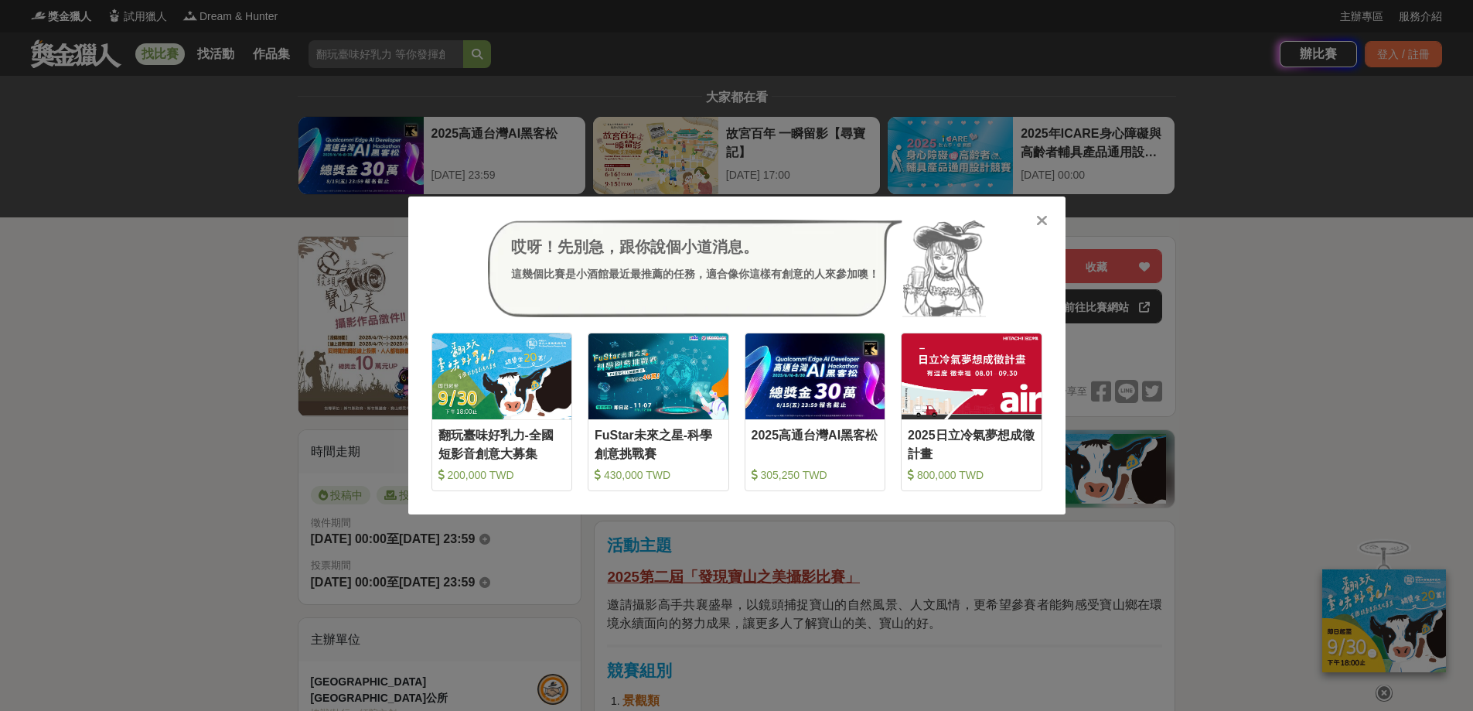
click at [1046, 215] on icon at bounding box center [1042, 220] width 12 height 15
